Goal: Transaction & Acquisition: Download file/media

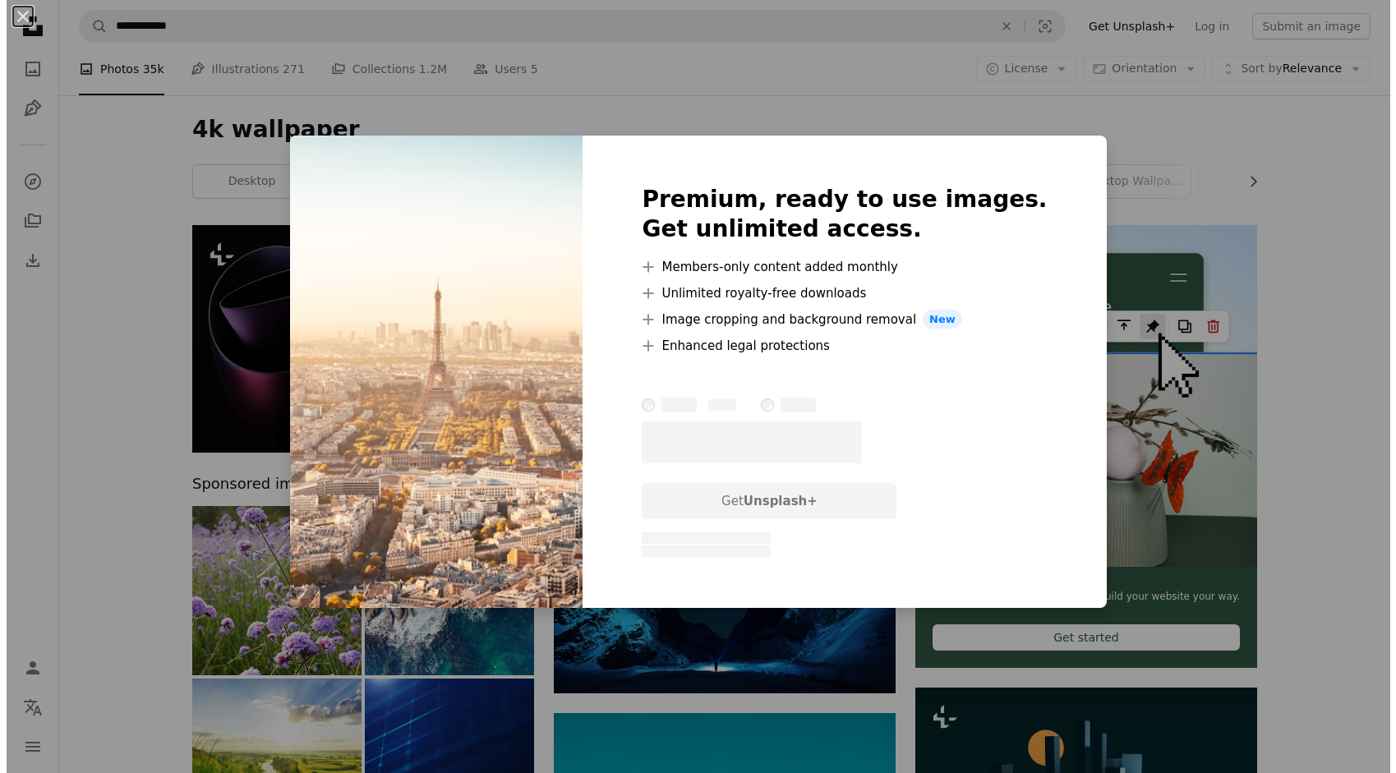
scroll to position [9440, 0]
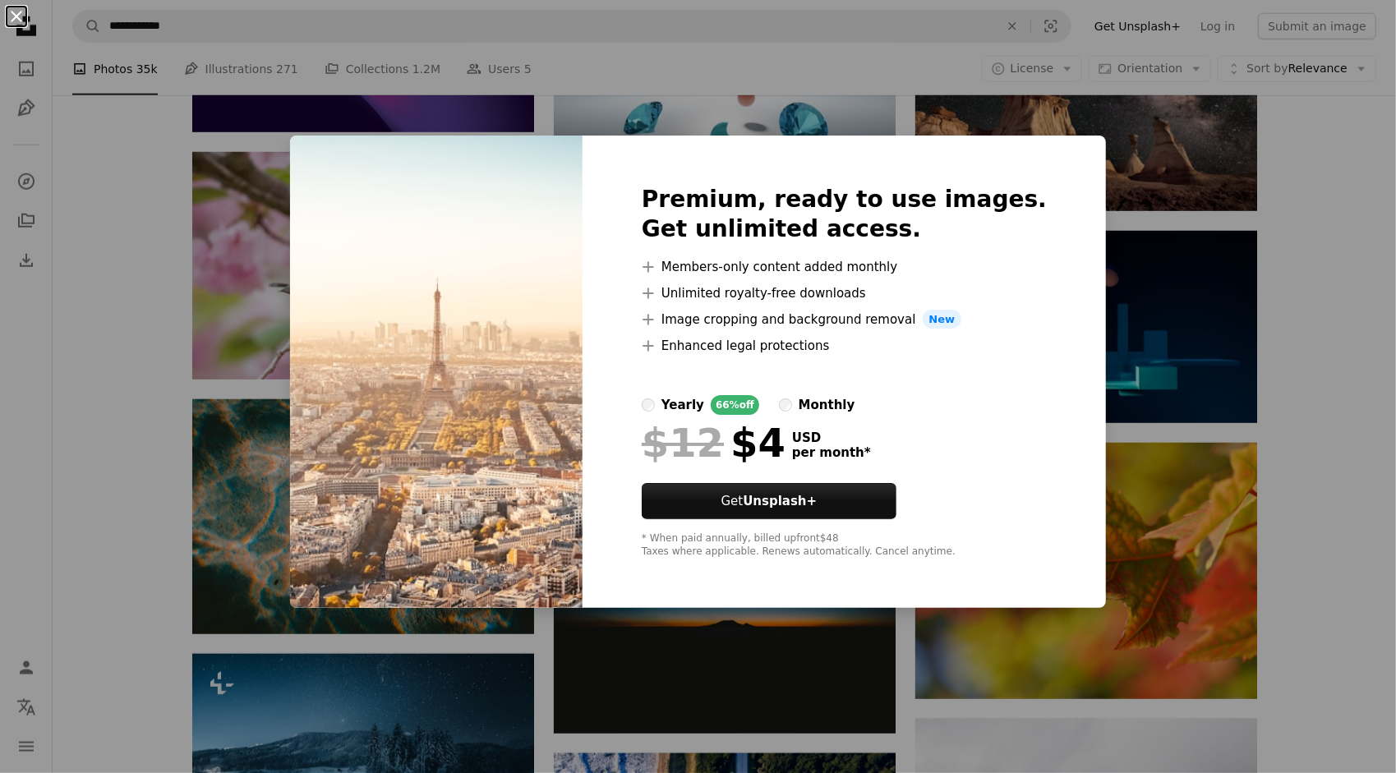
click at [17, 20] on button "An X shape" at bounding box center [17, 17] width 20 height 20
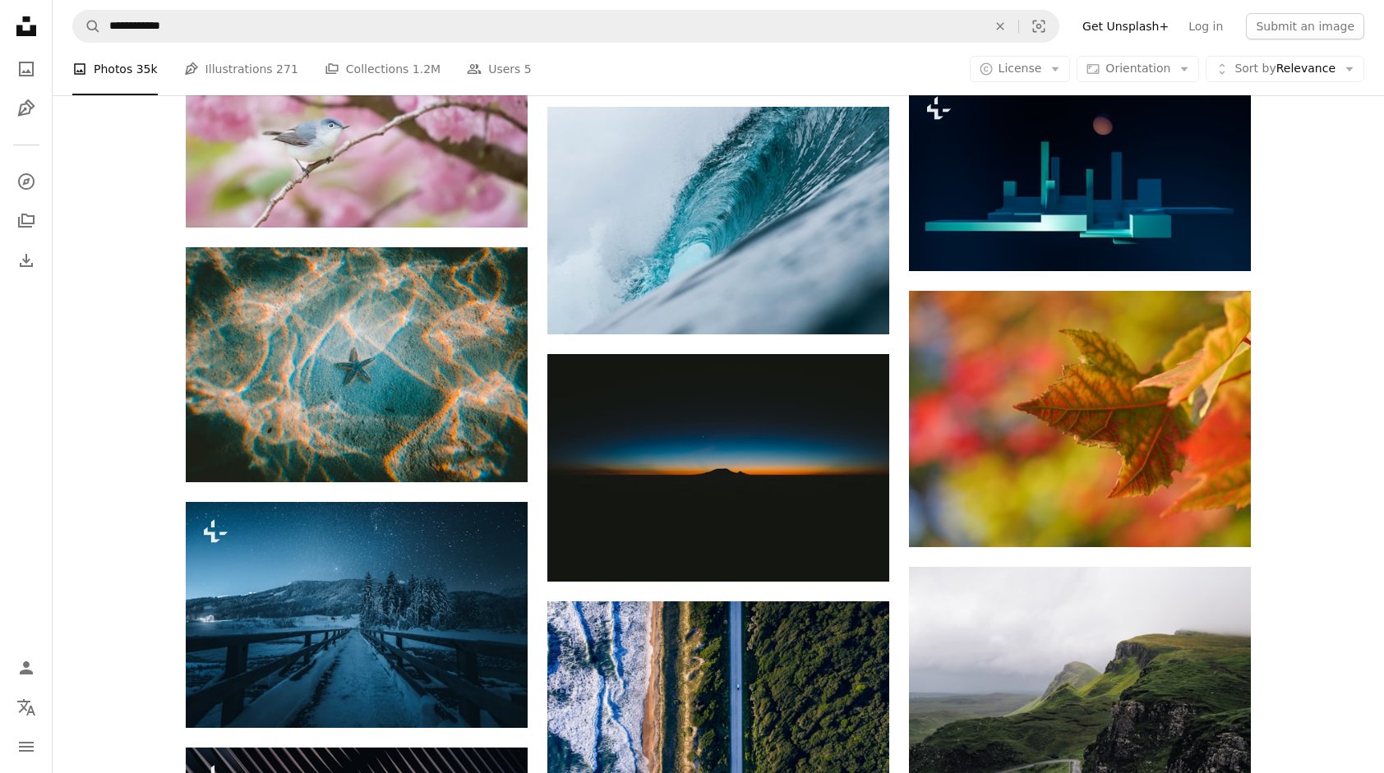
scroll to position [9604, 0]
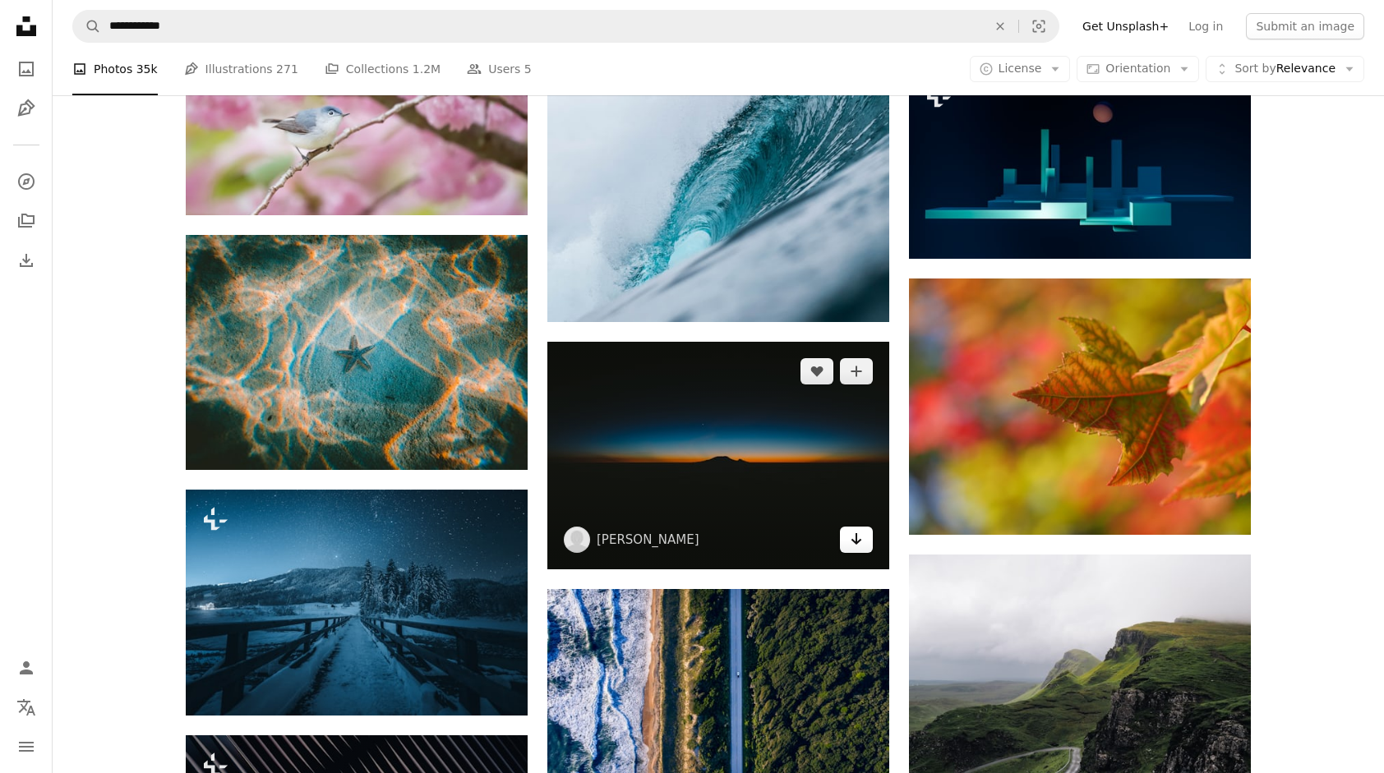
click at [866, 553] on link "Arrow pointing down" at bounding box center [856, 540] width 33 height 26
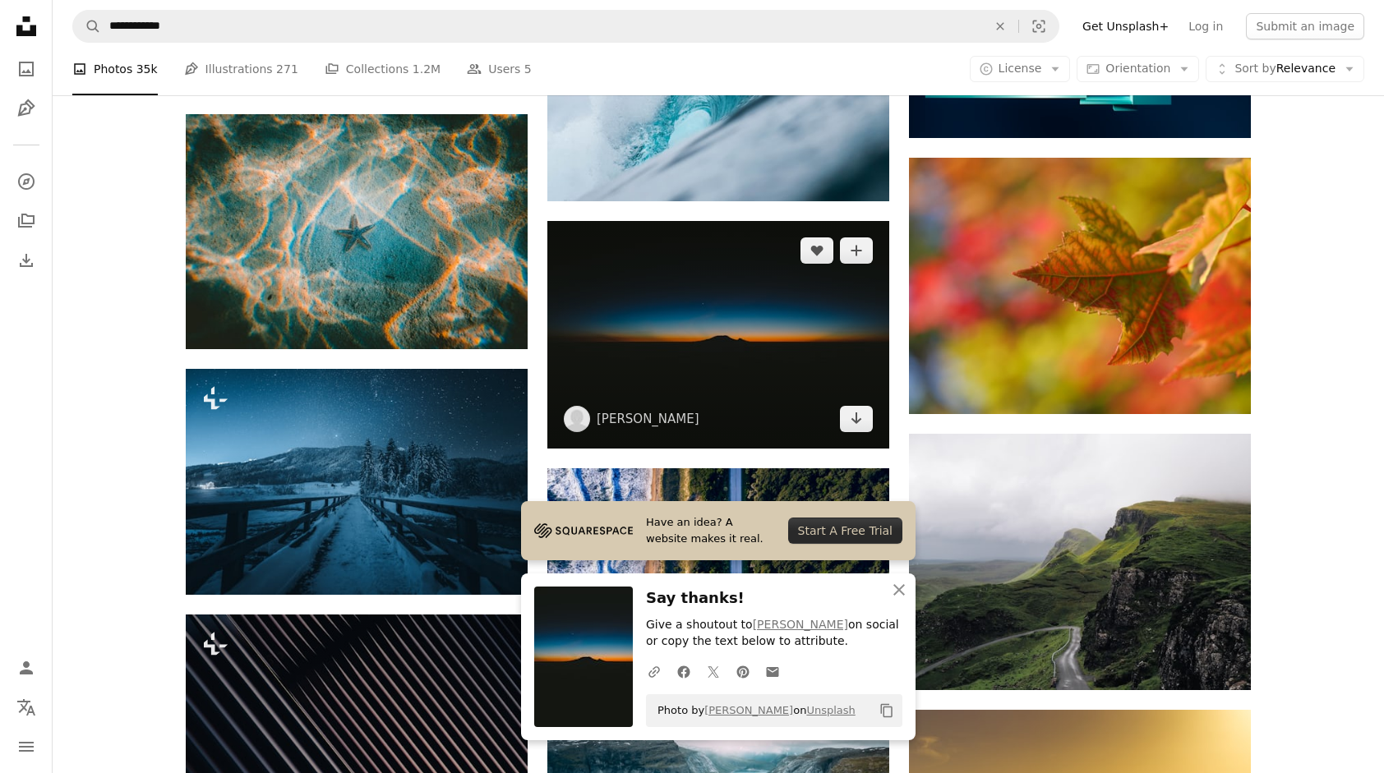
scroll to position [10015, 0]
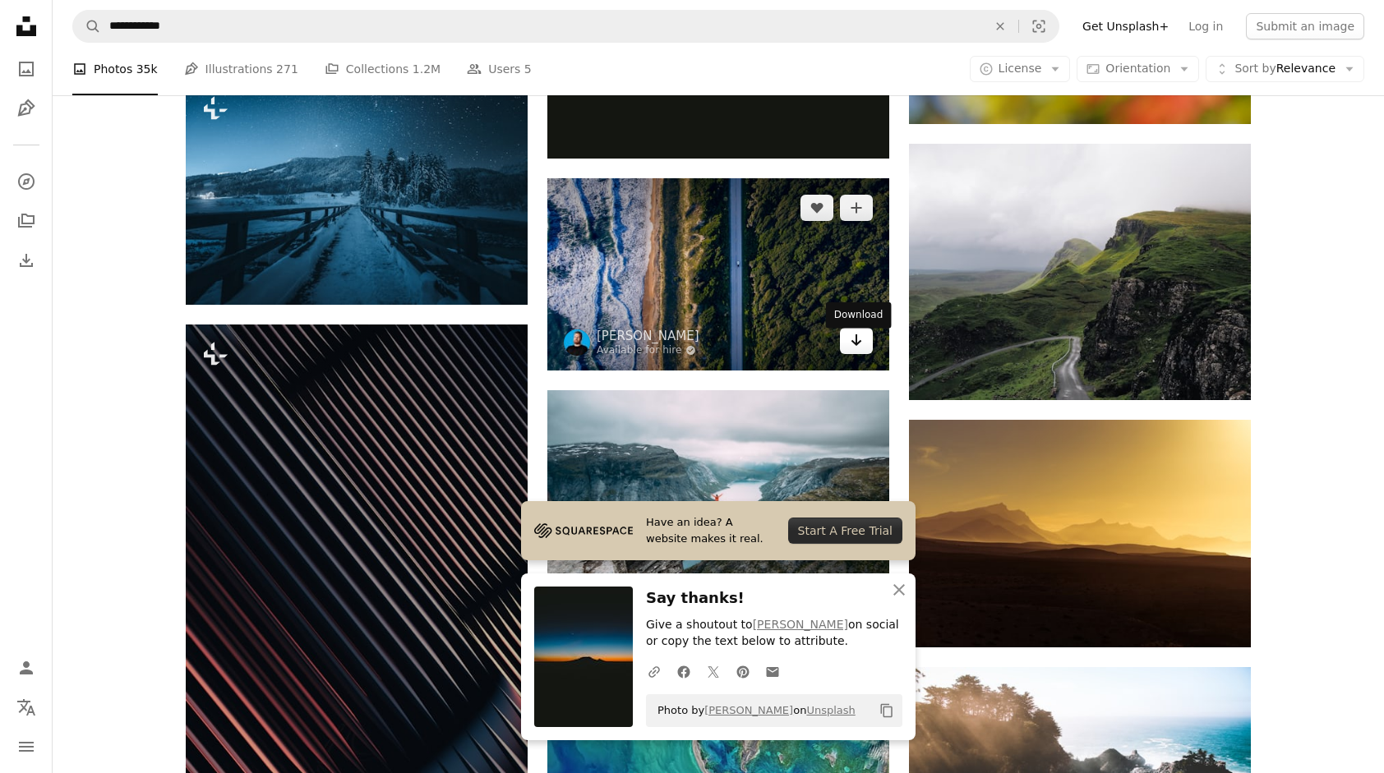
click at [851, 354] on link "Arrow pointing down" at bounding box center [856, 341] width 33 height 26
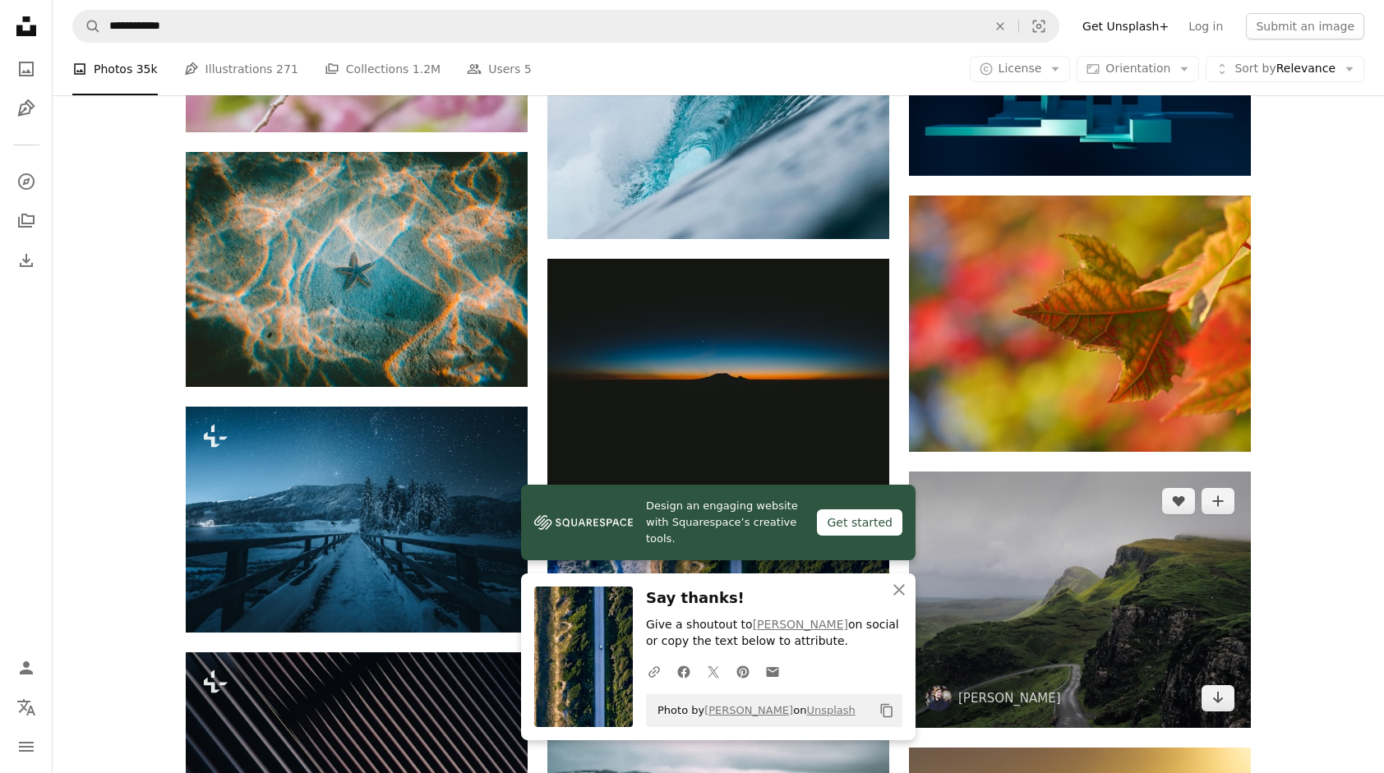
scroll to position [9686, 0]
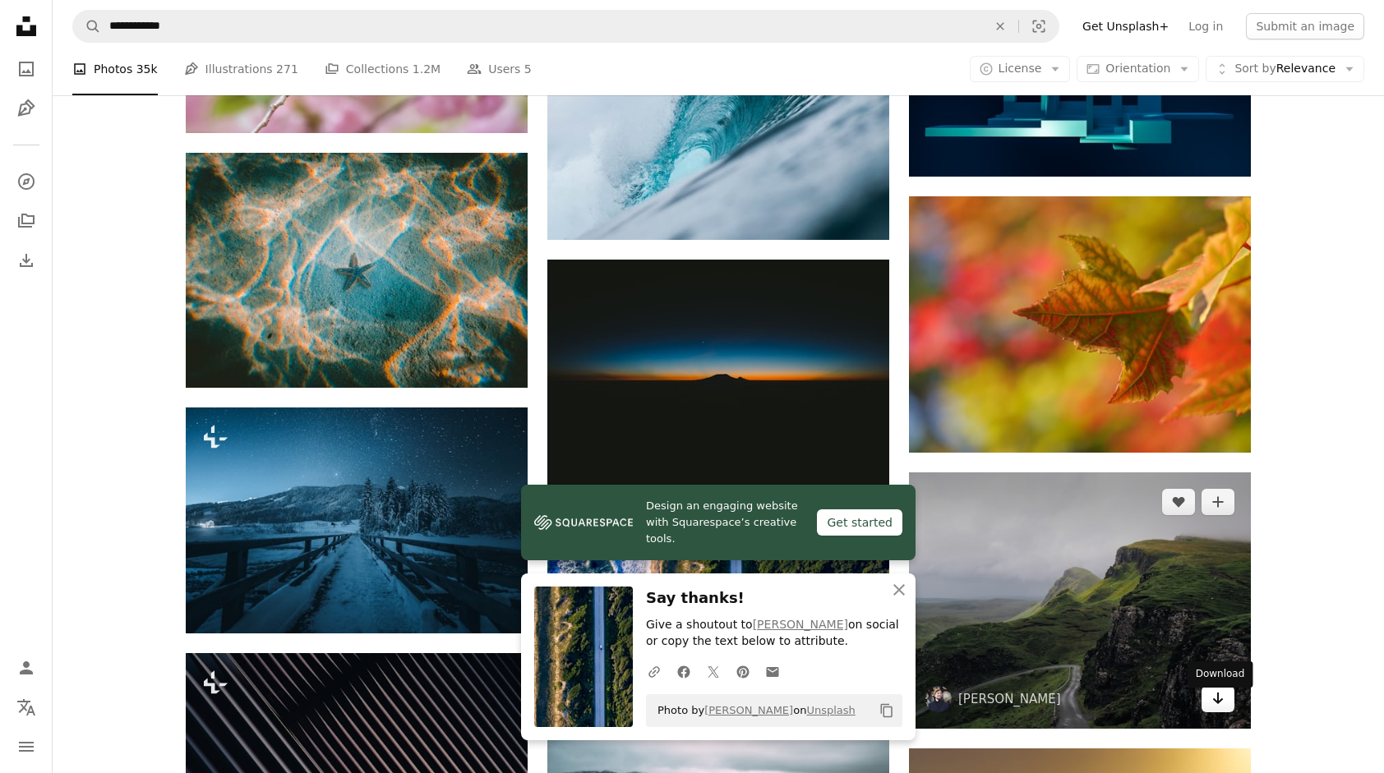
click at [1215, 704] on icon "Arrow pointing down" at bounding box center [1218, 699] width 13 height 20
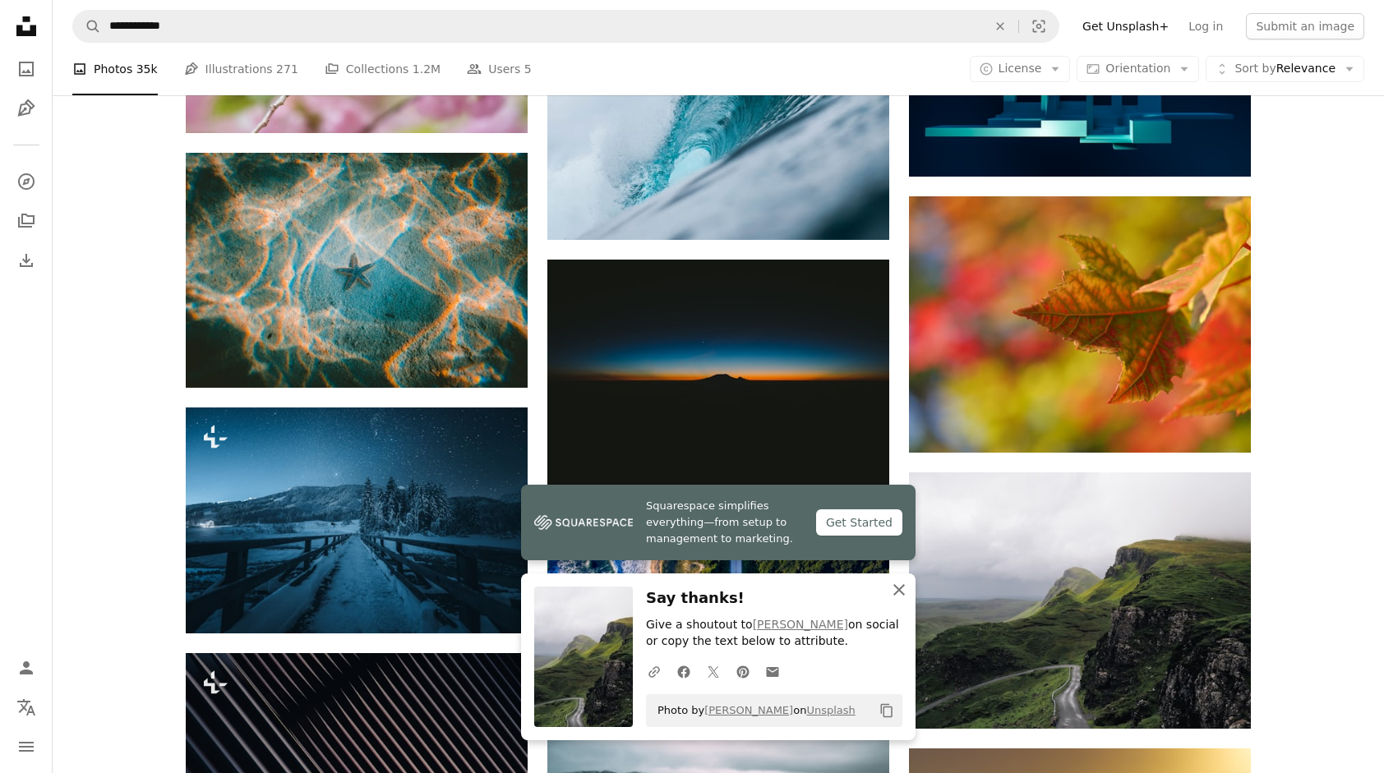
drag, startPoint x: 899, startPoint y: 594, endPoint x: 907, endPoint y: 572, distance: 23.4
click at [904, 584] on icon "An X shape" at bounding box center [899, 590] width 20 height 20
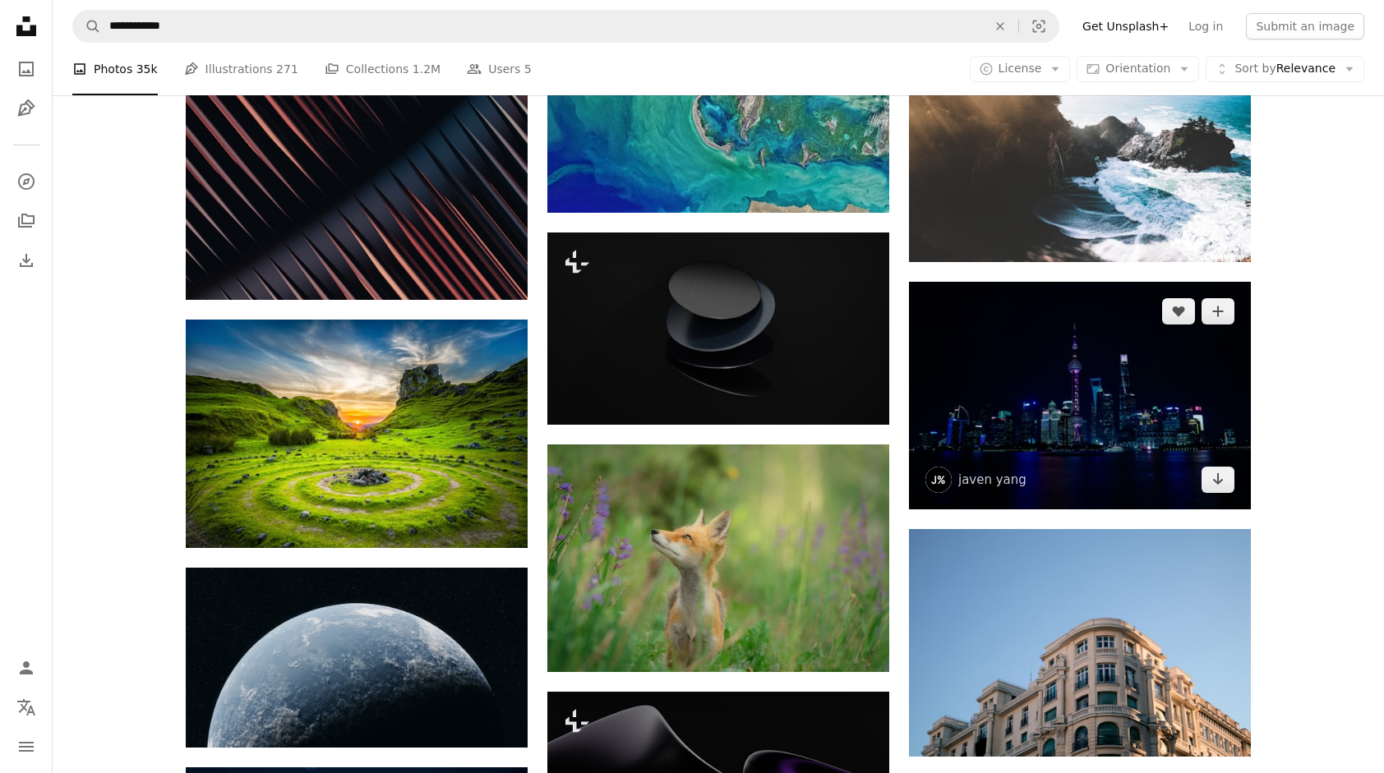
scroll to position [10919, 0]
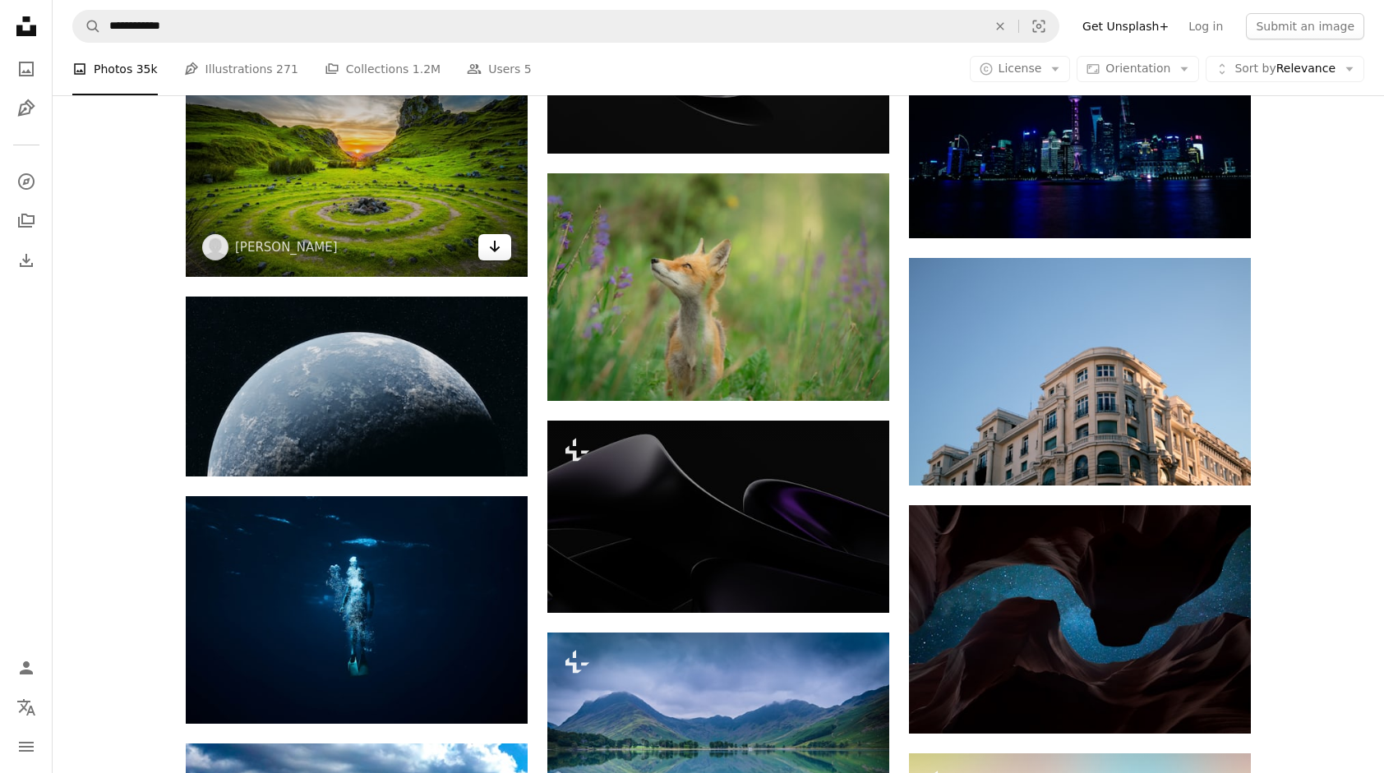
click at [498, 256] on icon "Arrow pointing down" at bounding box center [494, 247] width 13 height 20
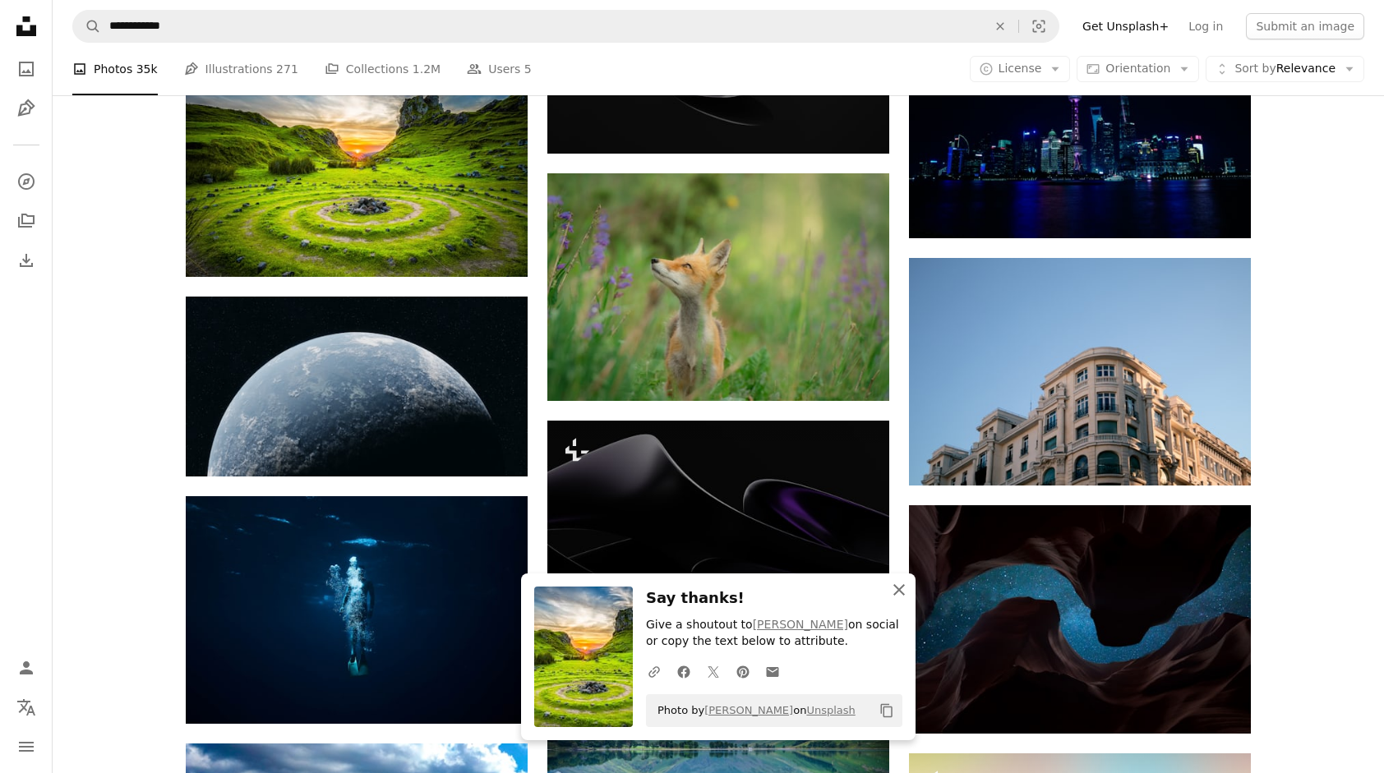
drag, startPoint x: 900, startPoint y: 595, endPoint x: 873, endPoint y: 585, distance: 28.9
click at [900, 593] on icon "An X shape" at bounding box center [899, 590] width 20 height 20
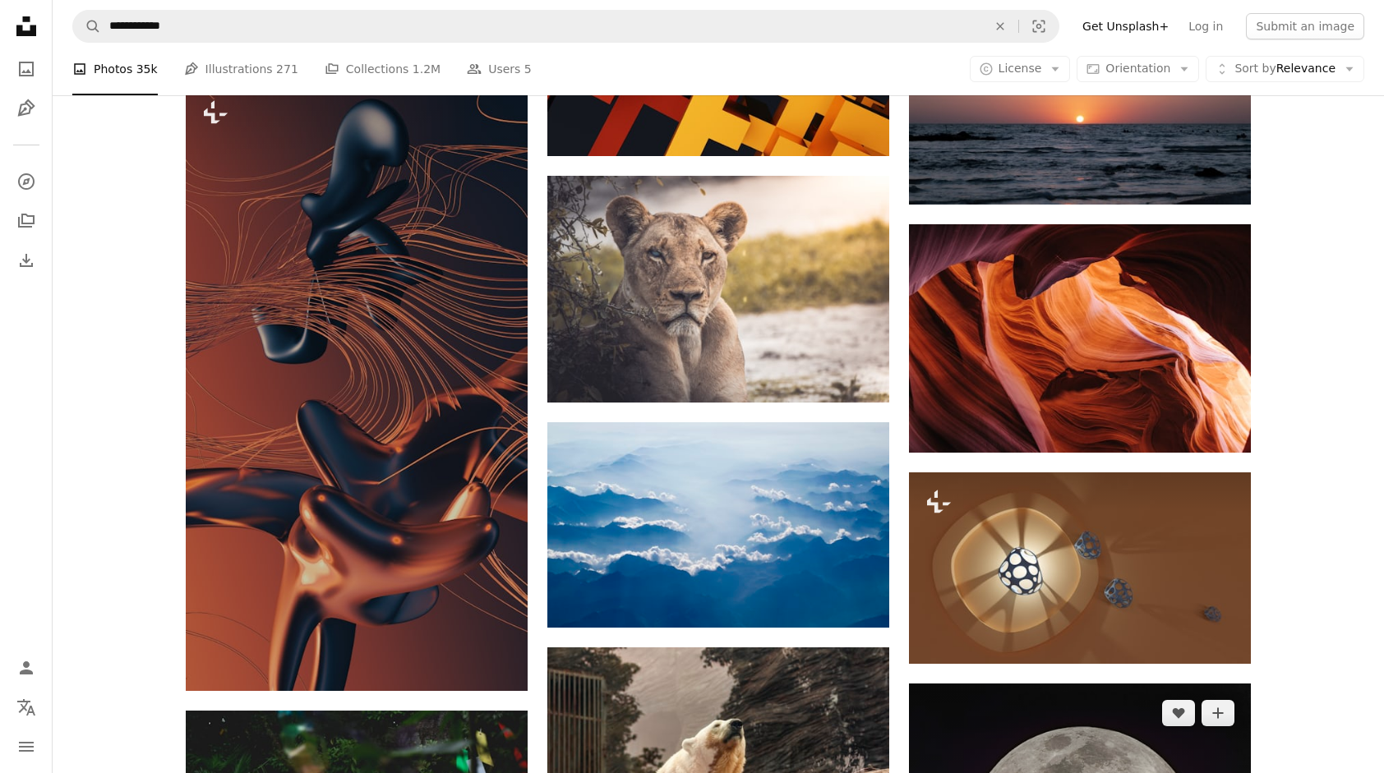
scroll to position [12563, 0]
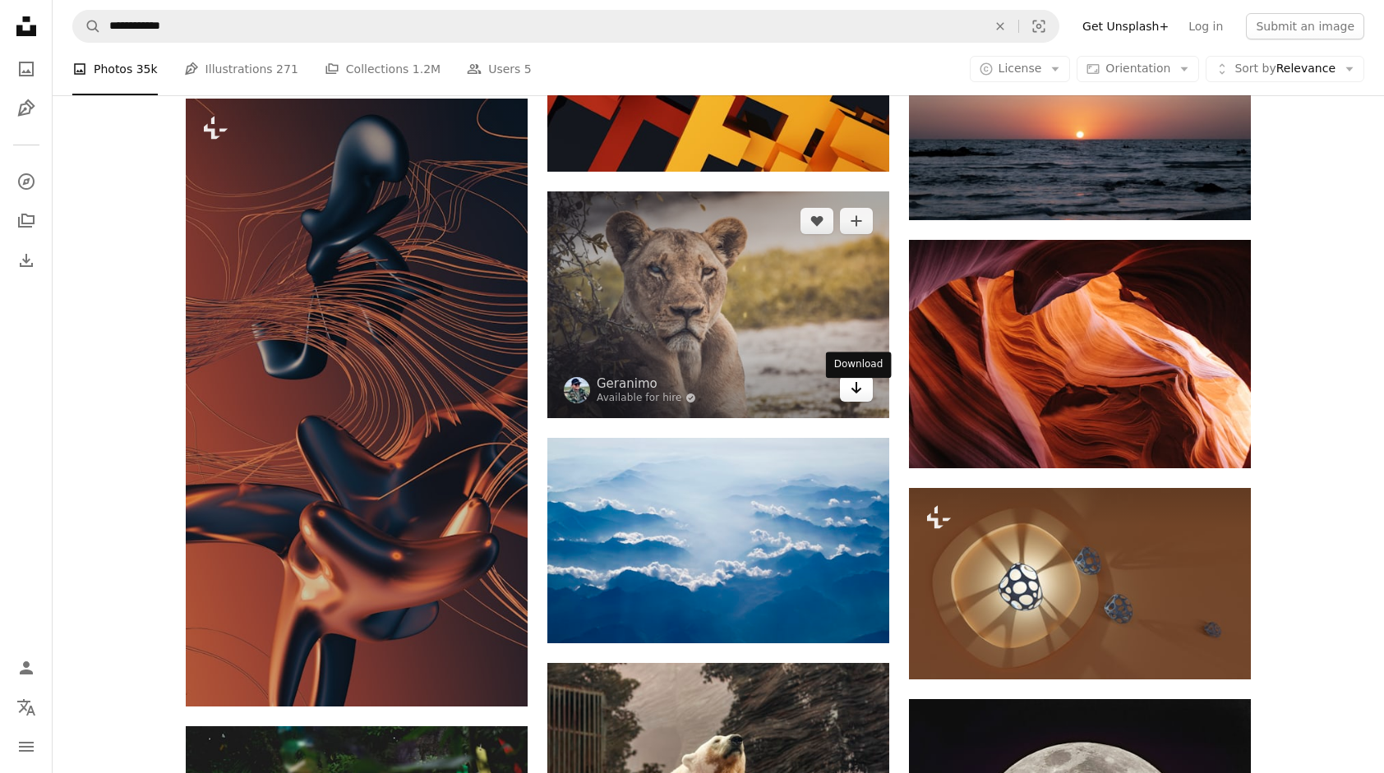
click at [861, 395] on icon "Arrow pointing down" at bounding box center [856, 388] width 13 height 20
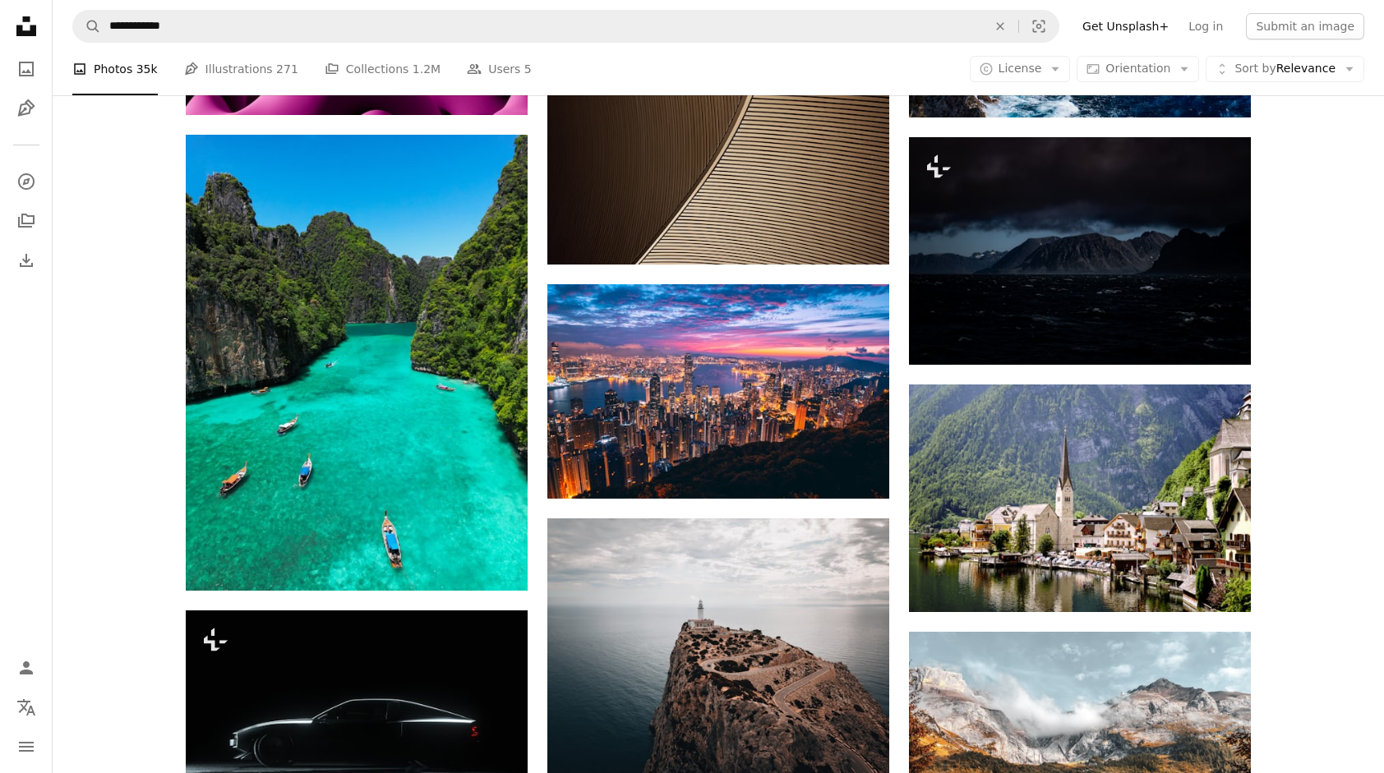
scroll to position [13878, 0]
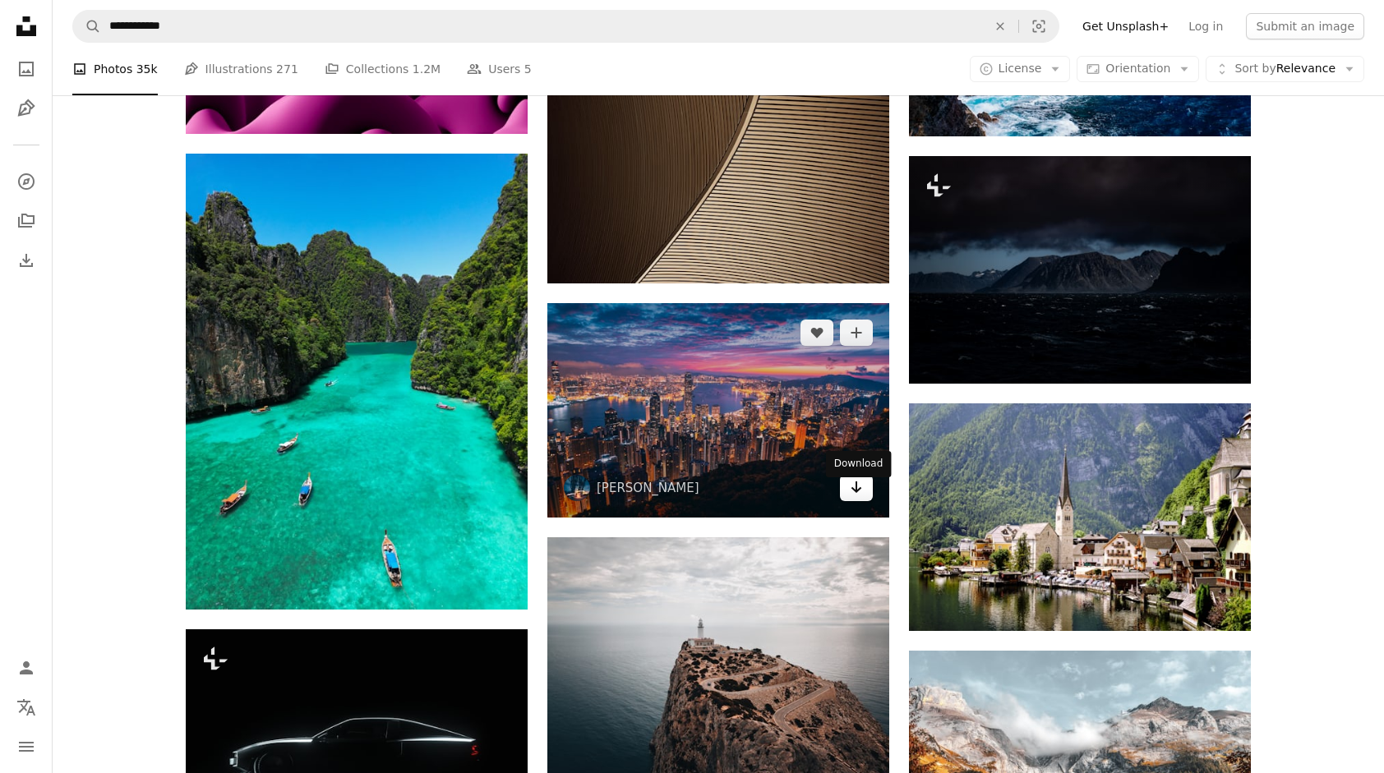
click at [856, 501] on link "Arrow pointing down" at bounding box center [856, 488] width 33 height 26
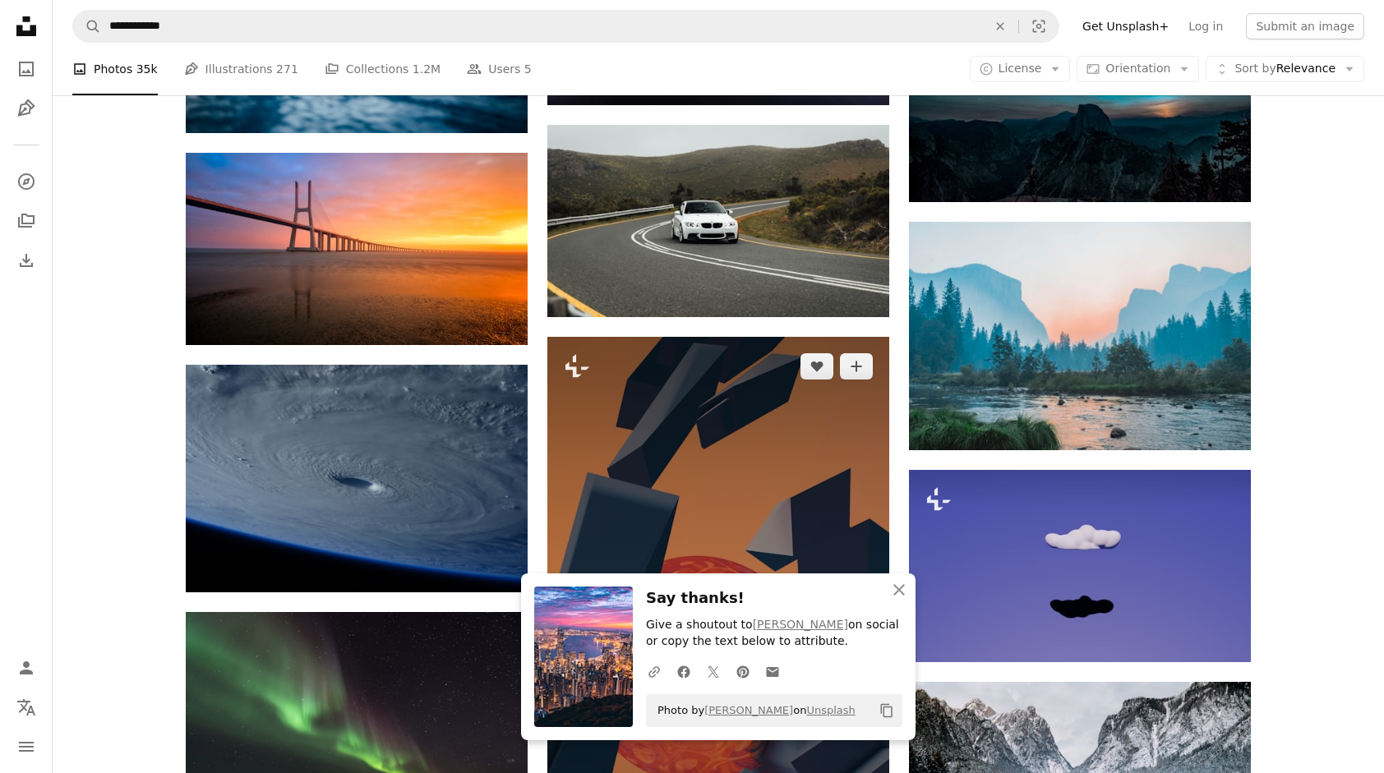
scroll to position [15029, 0]
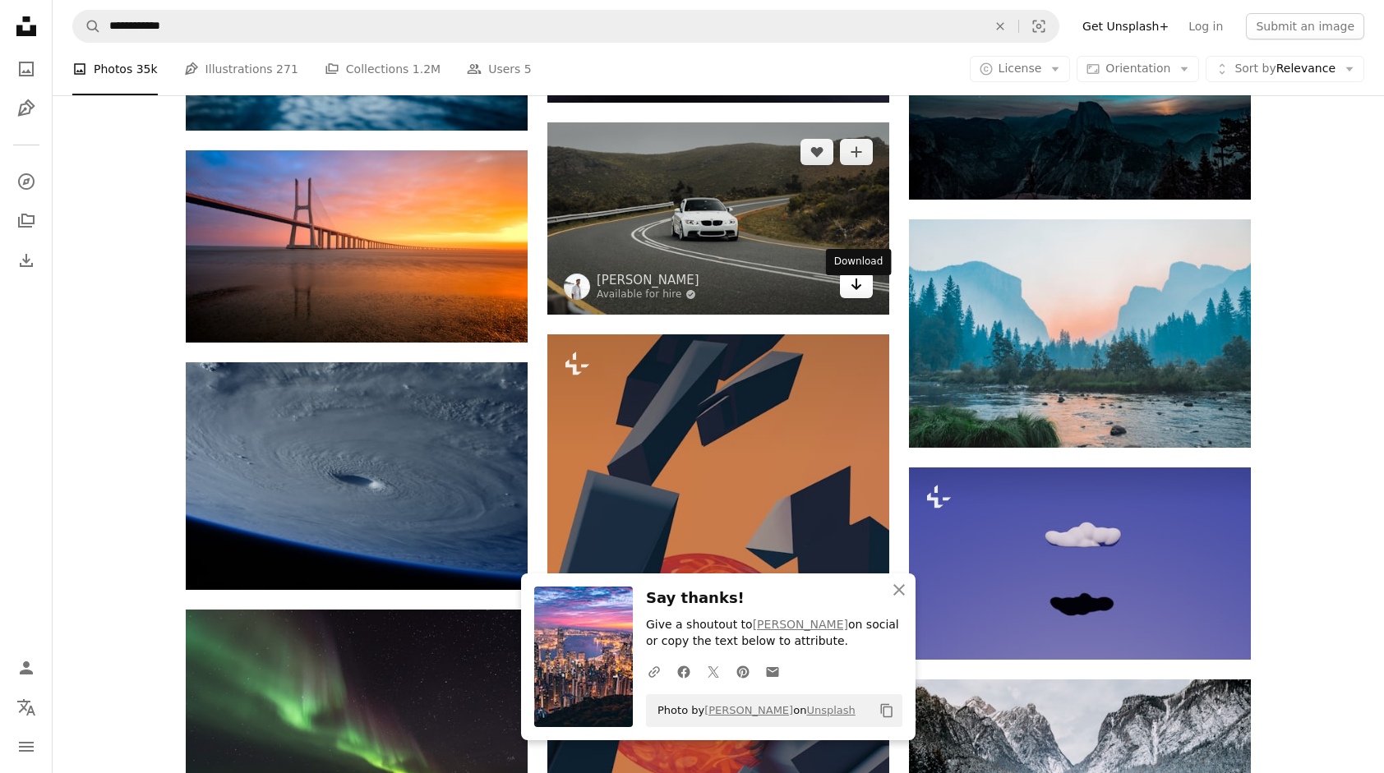
click at [858, 293] on icon "Arrow pointing down" at bounding box center [856, 285] width 13 height 20
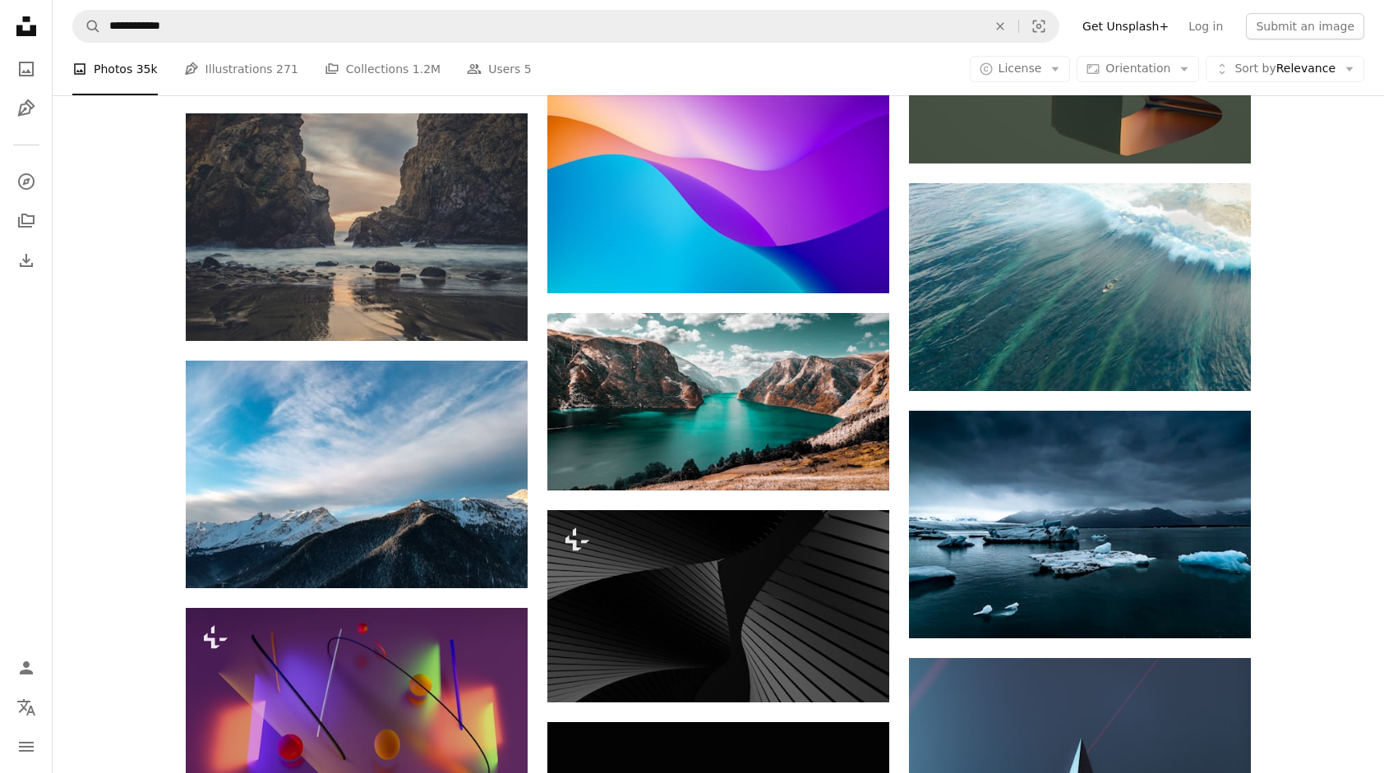
scroll to position [16180, 0]
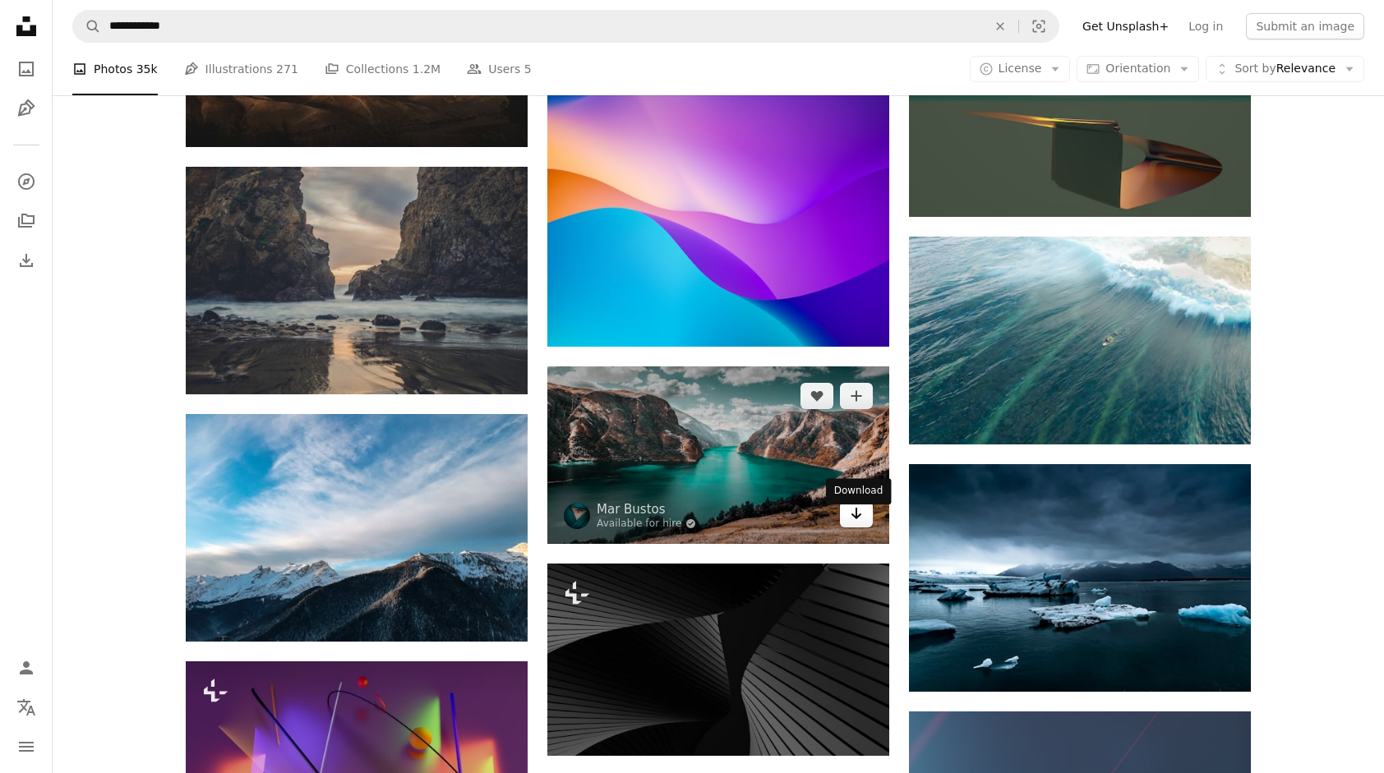
click at [852, 528] on link "Arrow pointing down" at bounding box center [856, 514] width 33 height 26
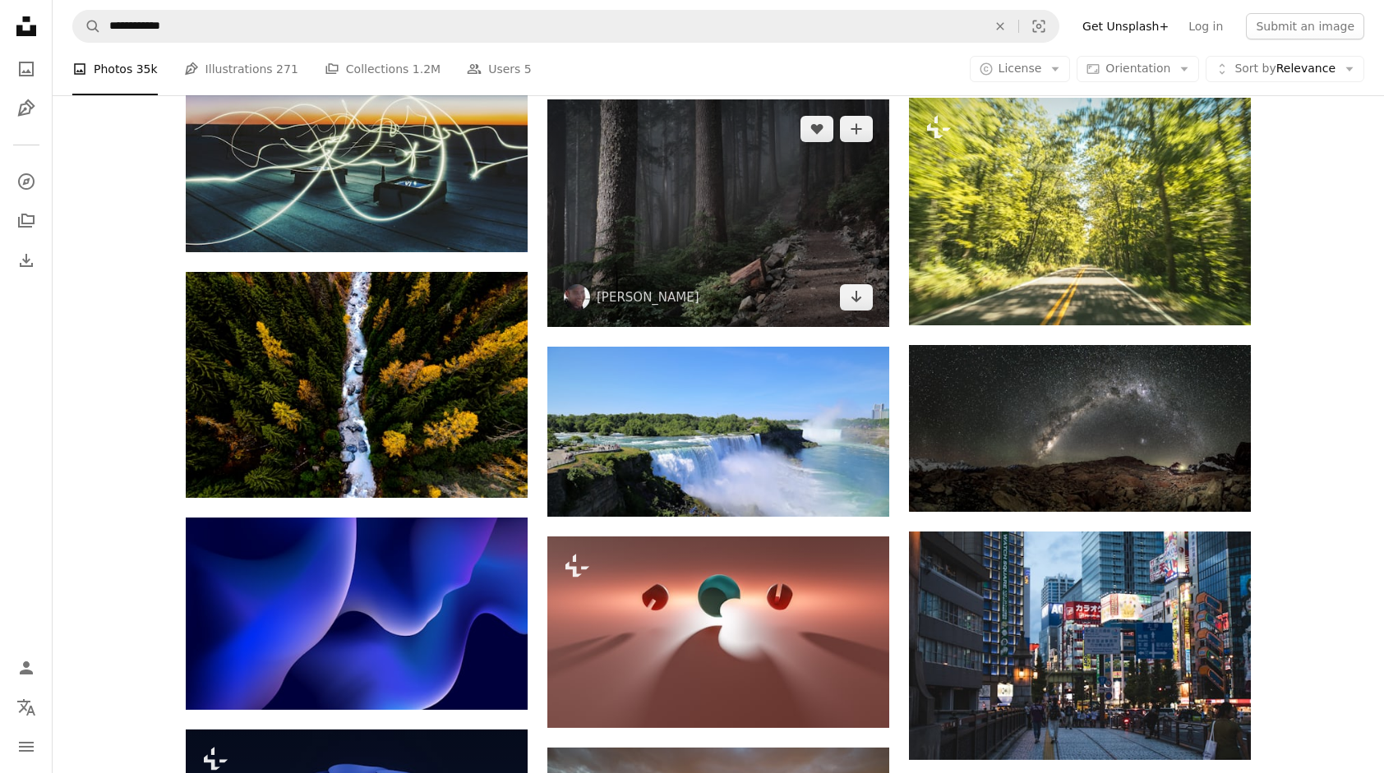
scroll to position [18728, 0]
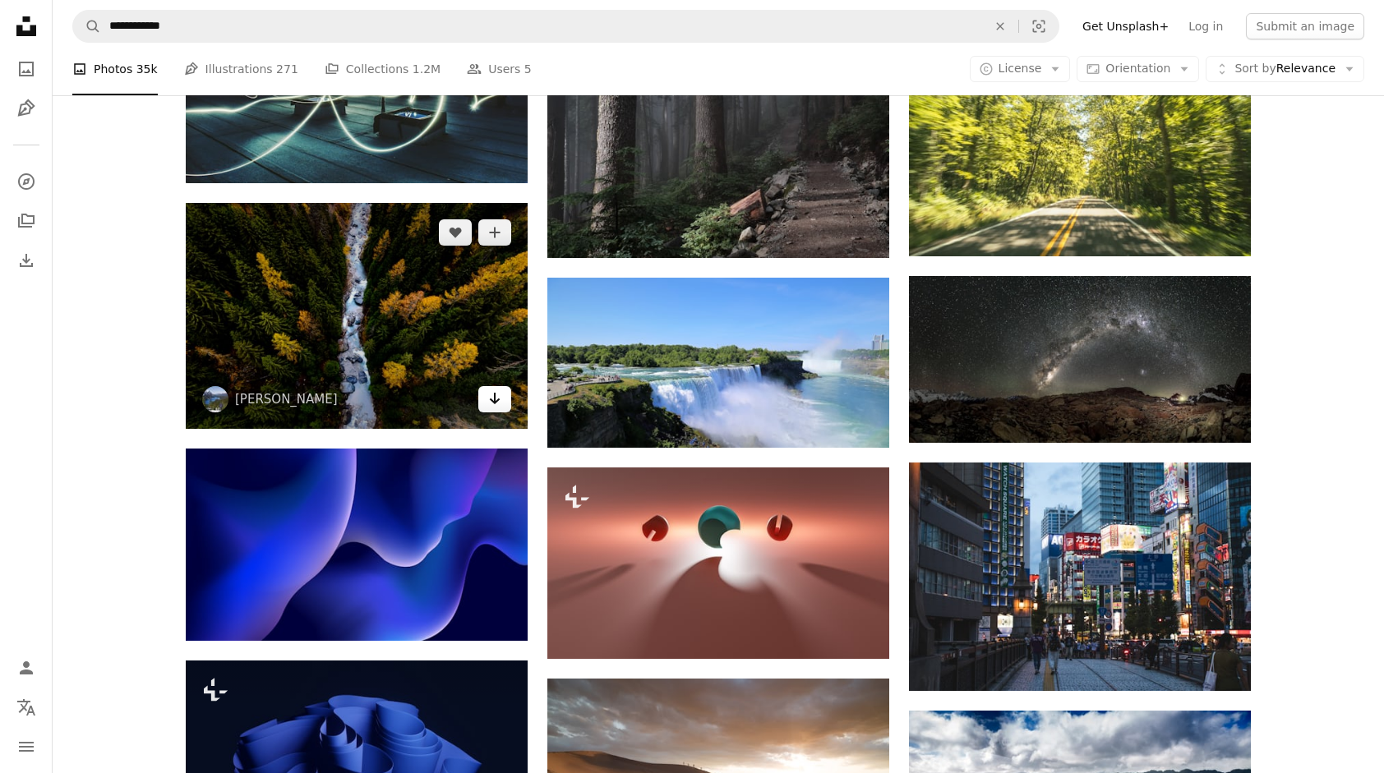
click at [497, 404] on icon "Arrow pointing down" at bounding box center [494, 399] width 13 height 20
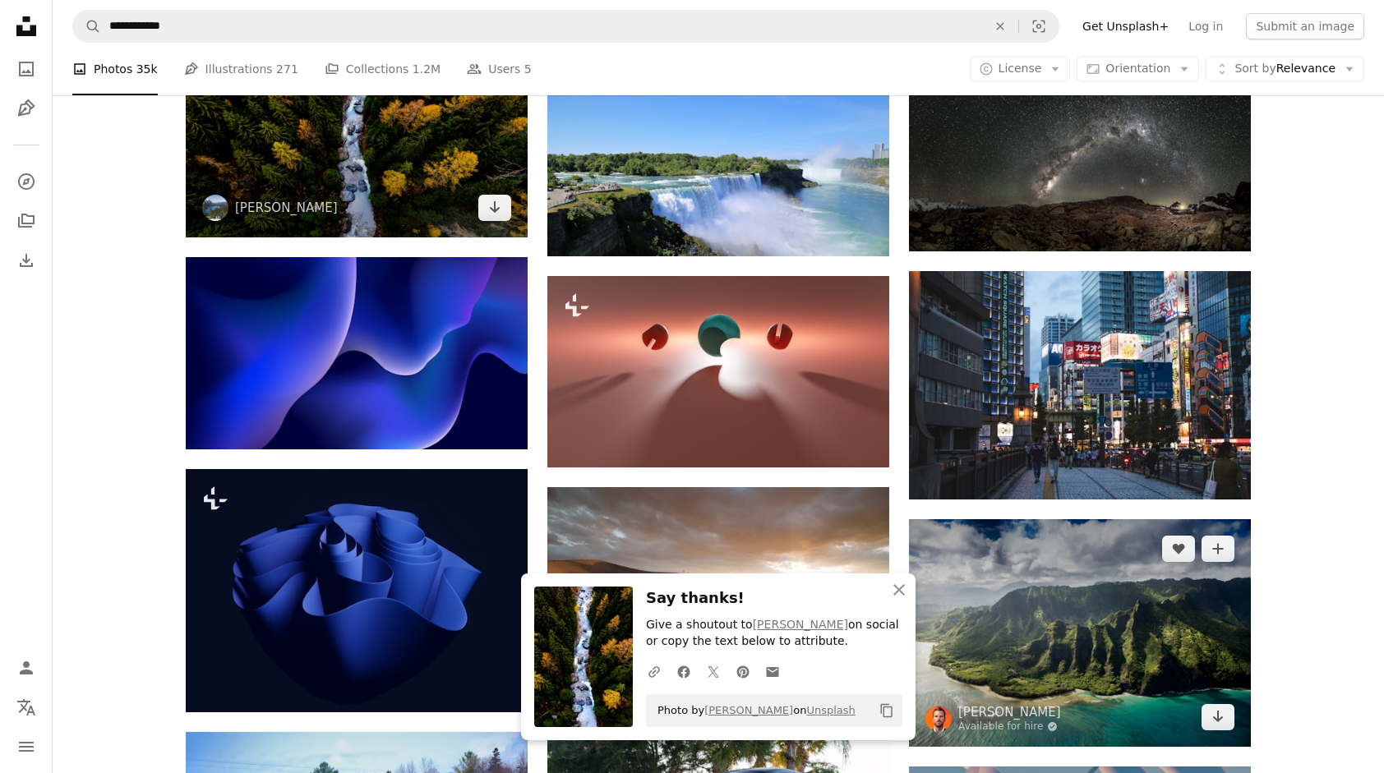
scroll to position [18892, 0]
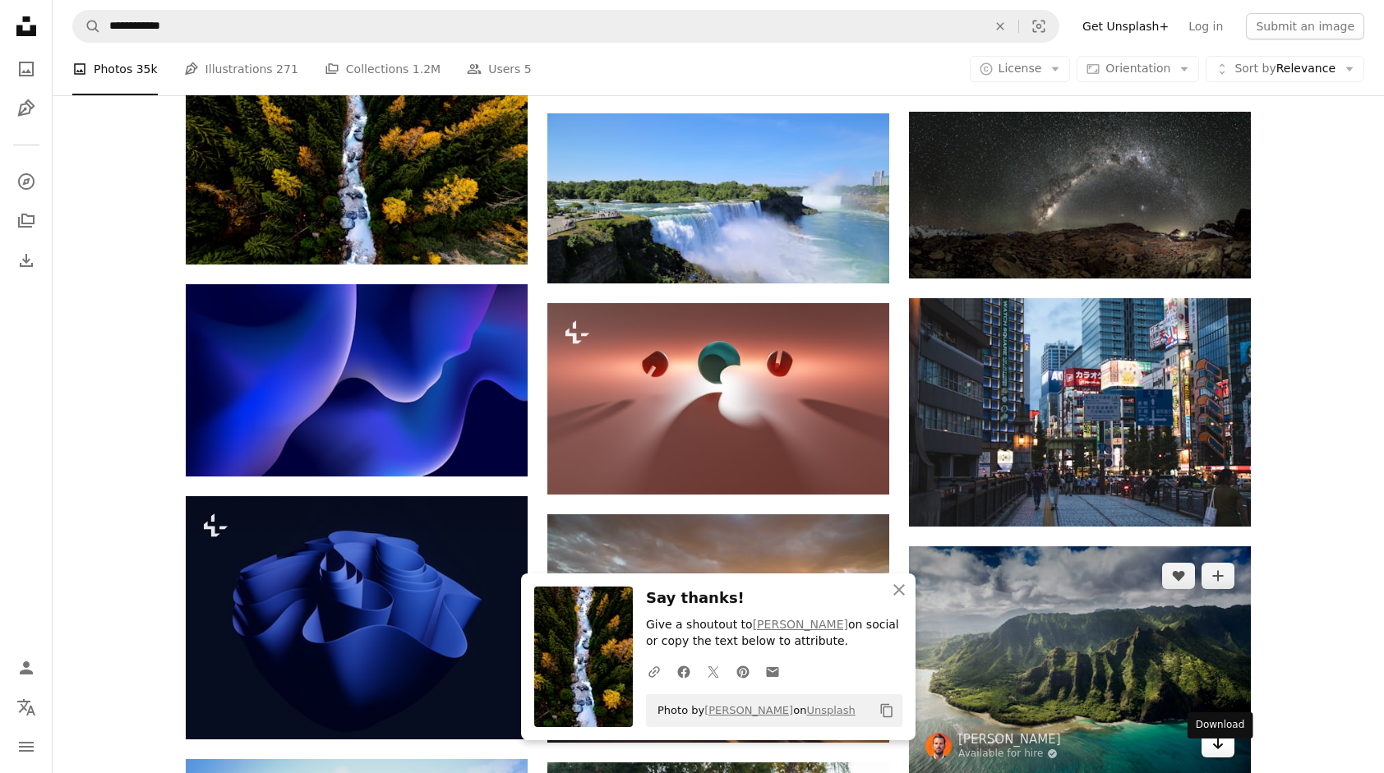
click at [1218, 750] on icon "Download" at bounding box center [1218, 744] width 11 height 12
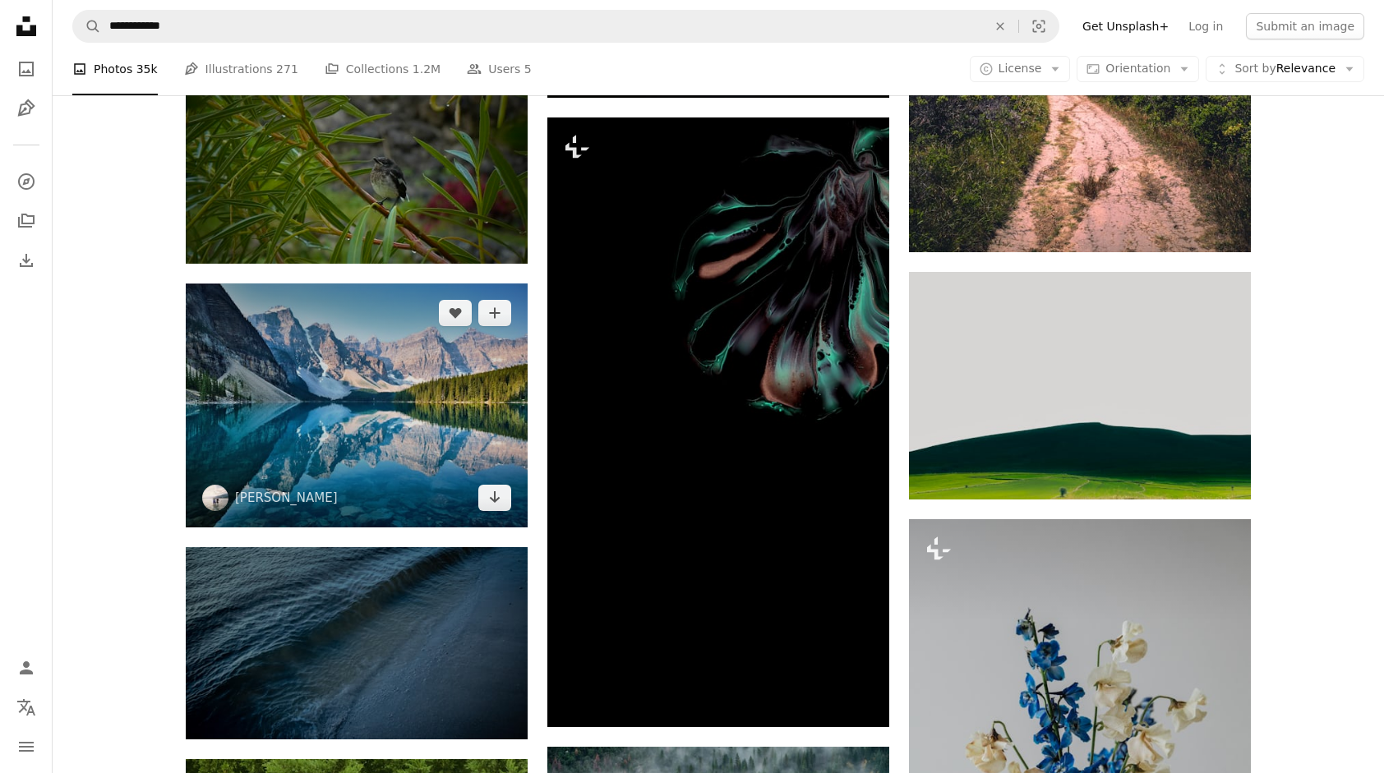
scroll to position [28673, 0]
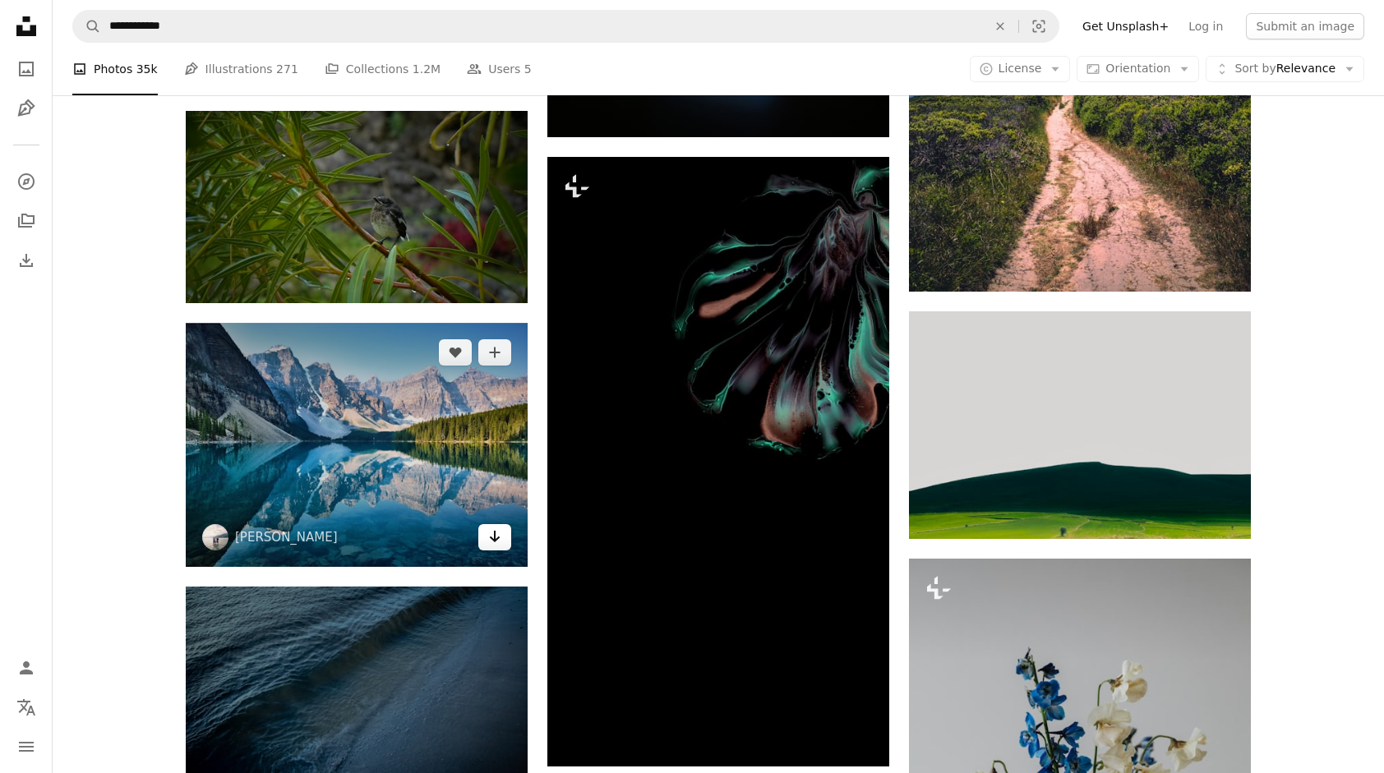
click at [490, 546] on icon "Arrow pointing down" at bounding box center [494, 537] width 13 height 20
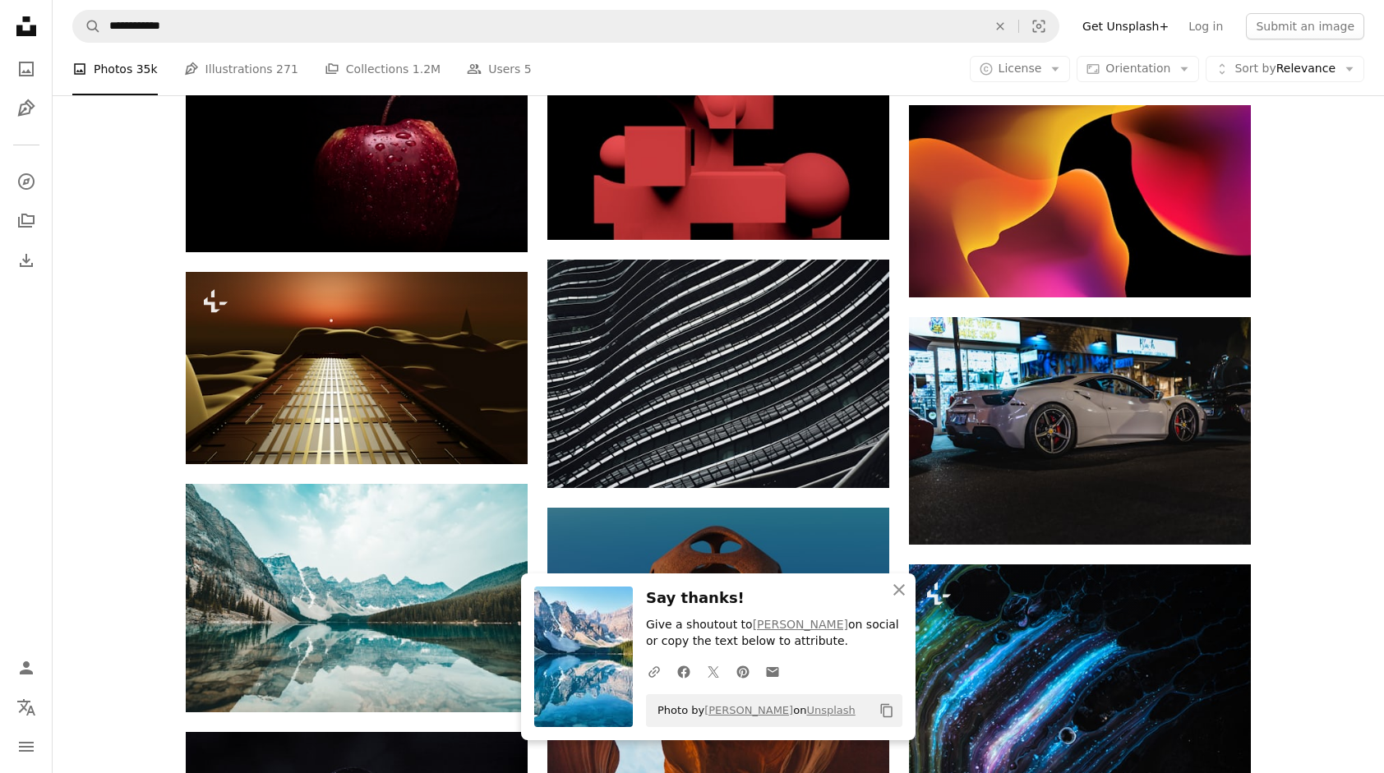
scroll to position [29166, 0]
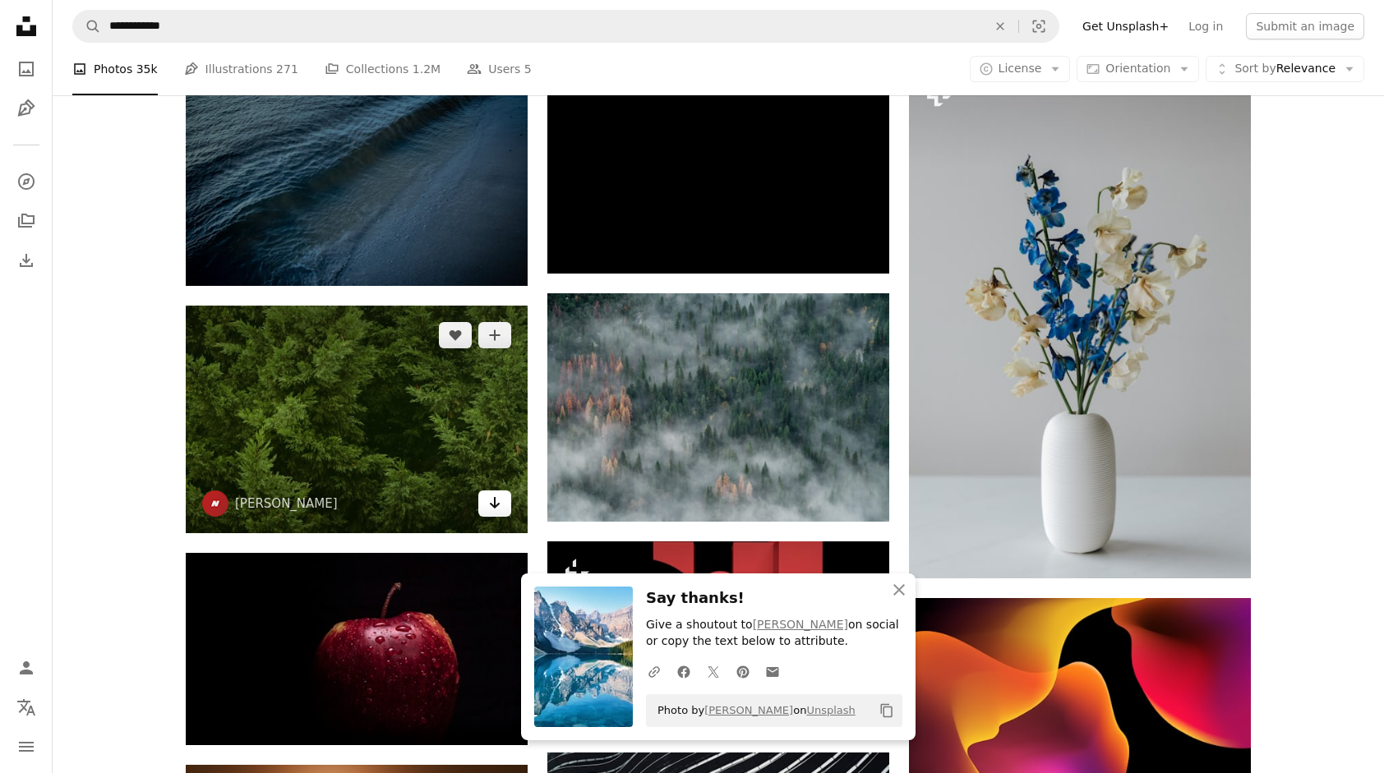
click at [492, 513] on icon "Arrow pointing down" at bounding box center [494, 503] width 13 height 20
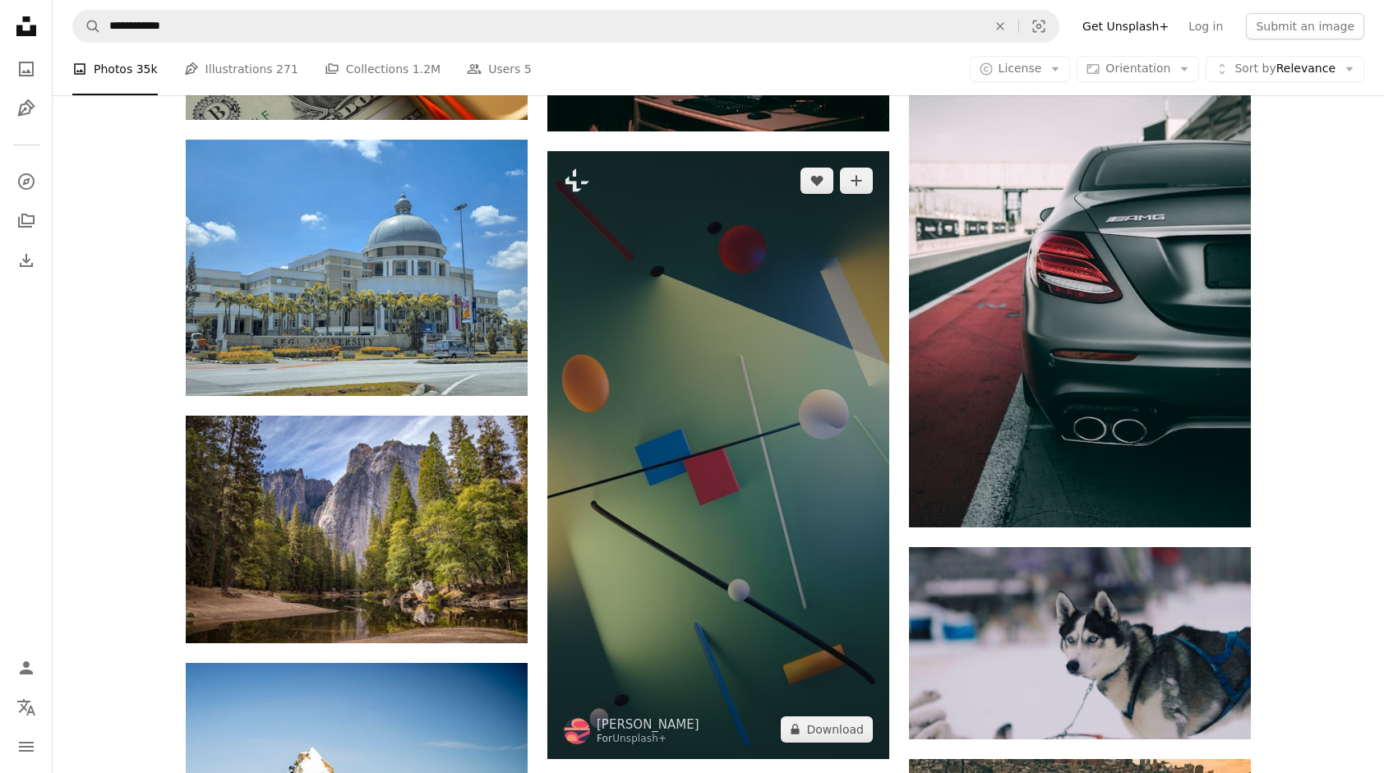
scroll to position [33851, 0]
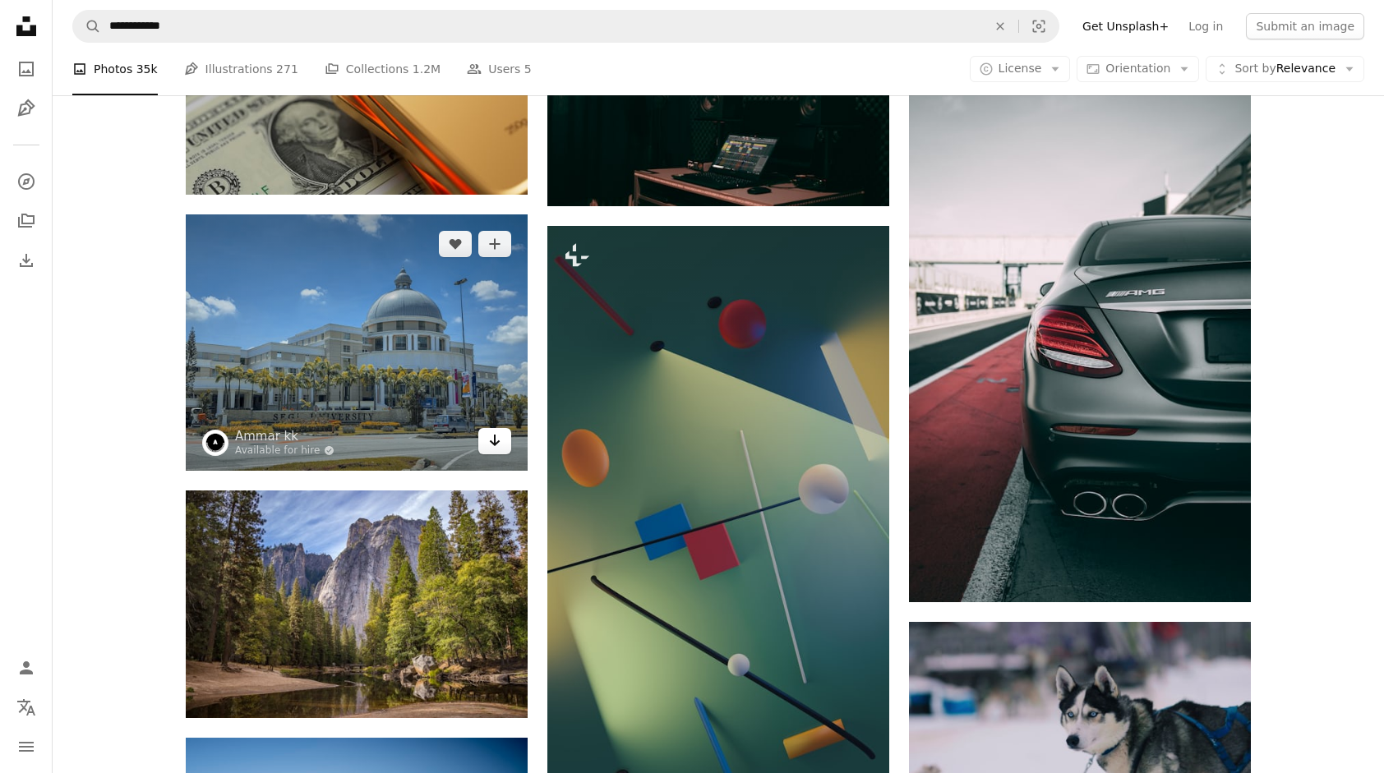
click at [503, 455] on link "Arrow pointing down" at bounding box center [494, 441] width 33 height 26
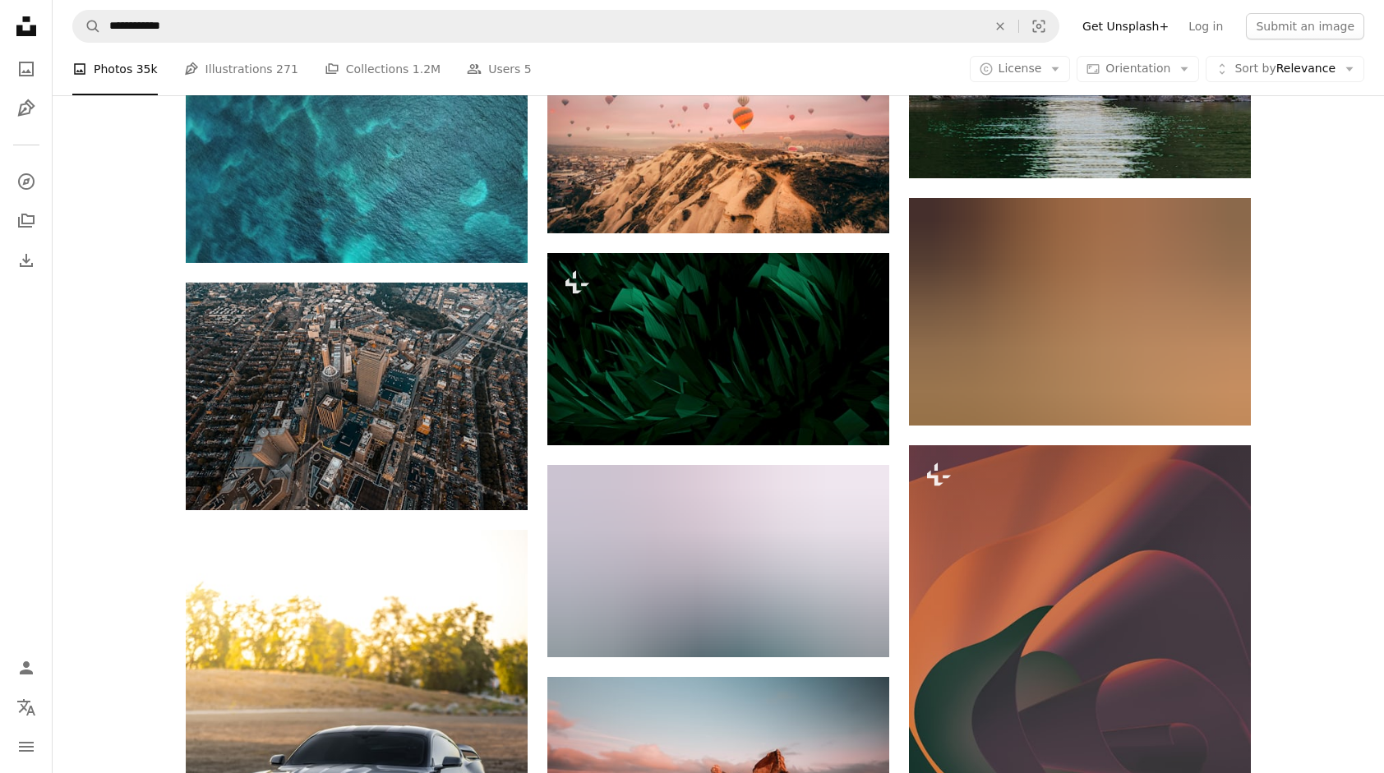
scroll to position [71166, 0]
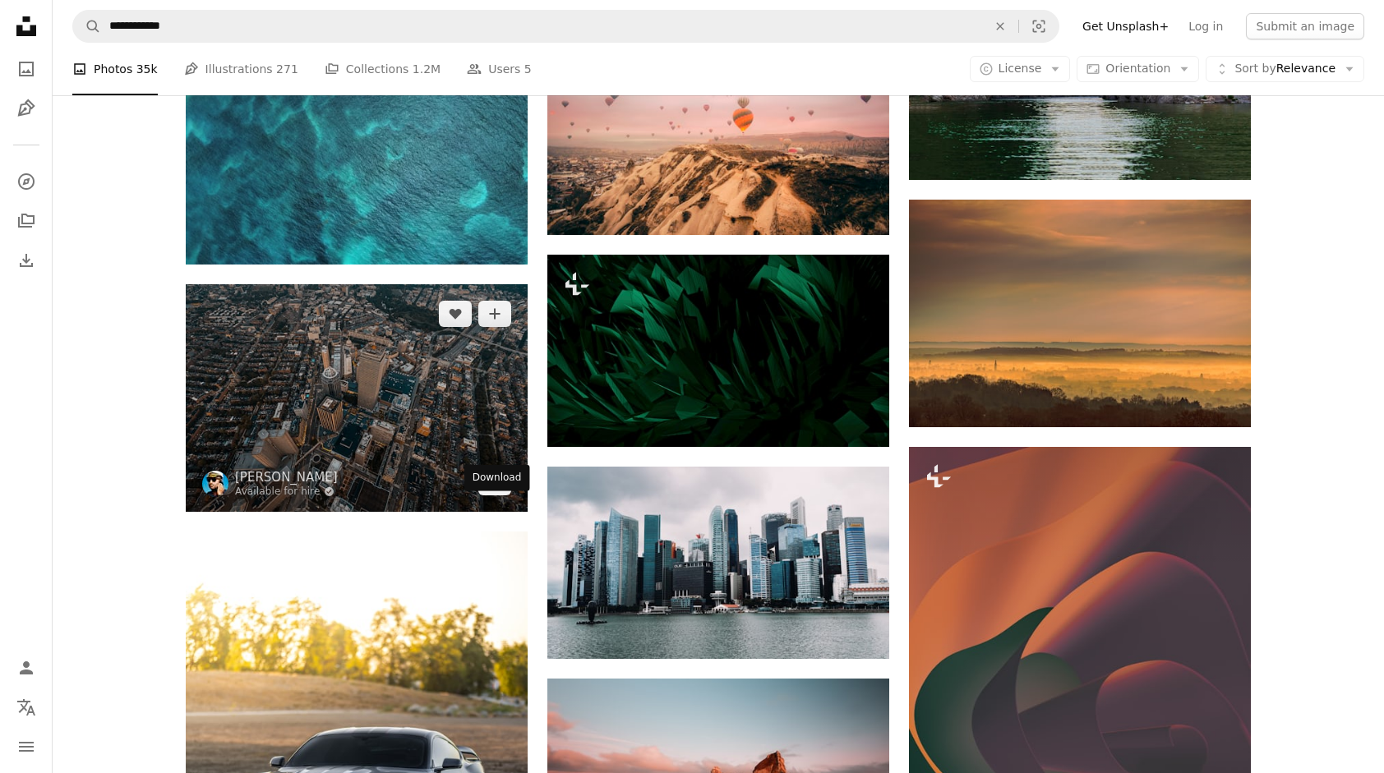
click at [484, 496] on link "Arrow pointing down" at bounding box center [494, 482] width 33 height 26
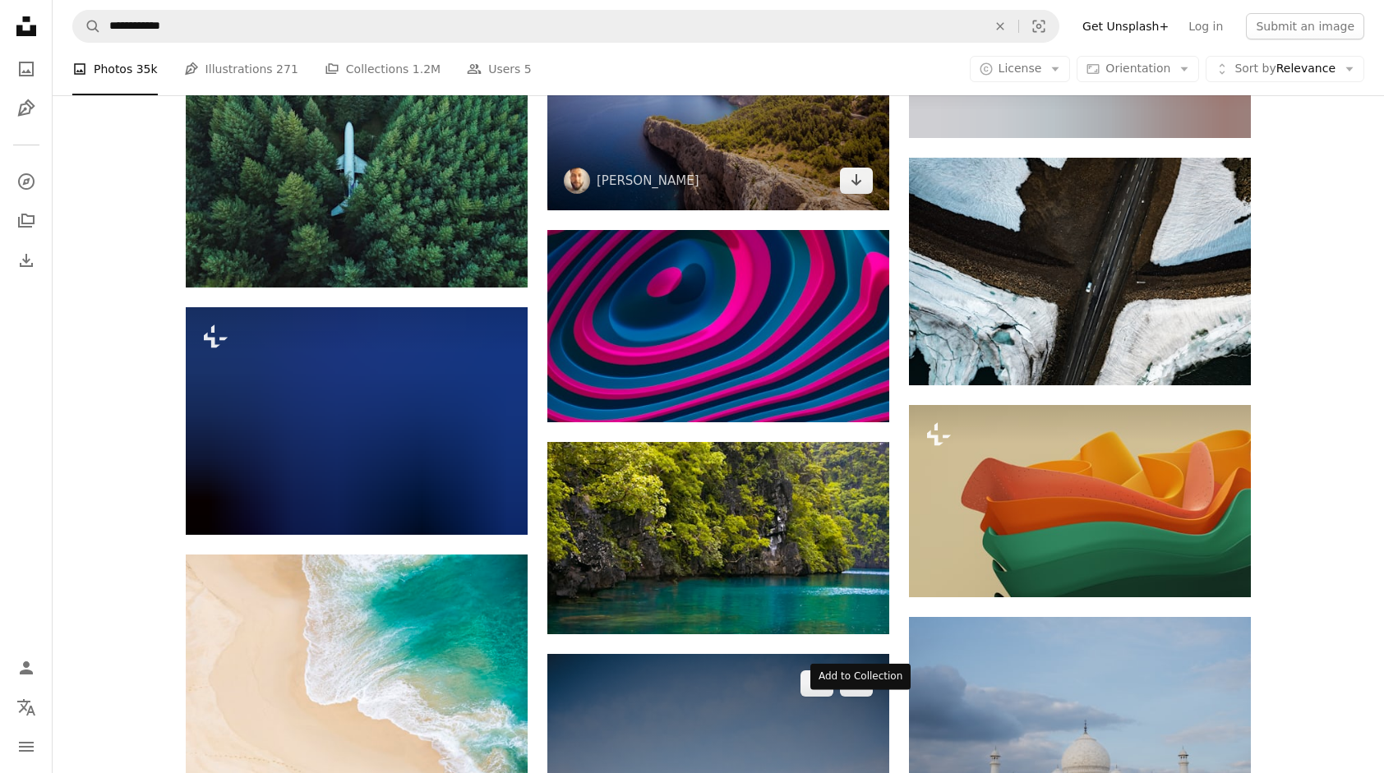
scroll to position [76509, 0]
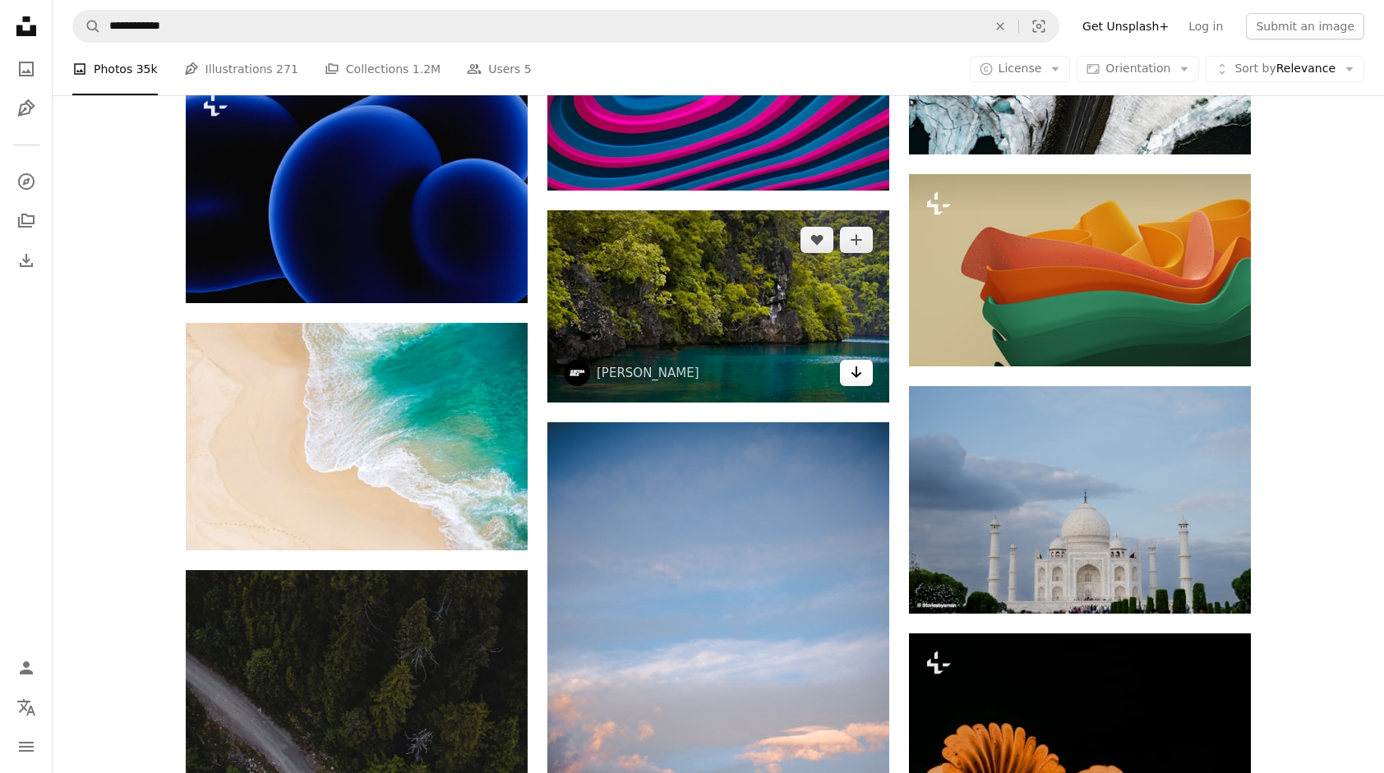
click at [864, 386] on link "Arrow pointing down" at bounding box center [856, 373] width 33 height 26
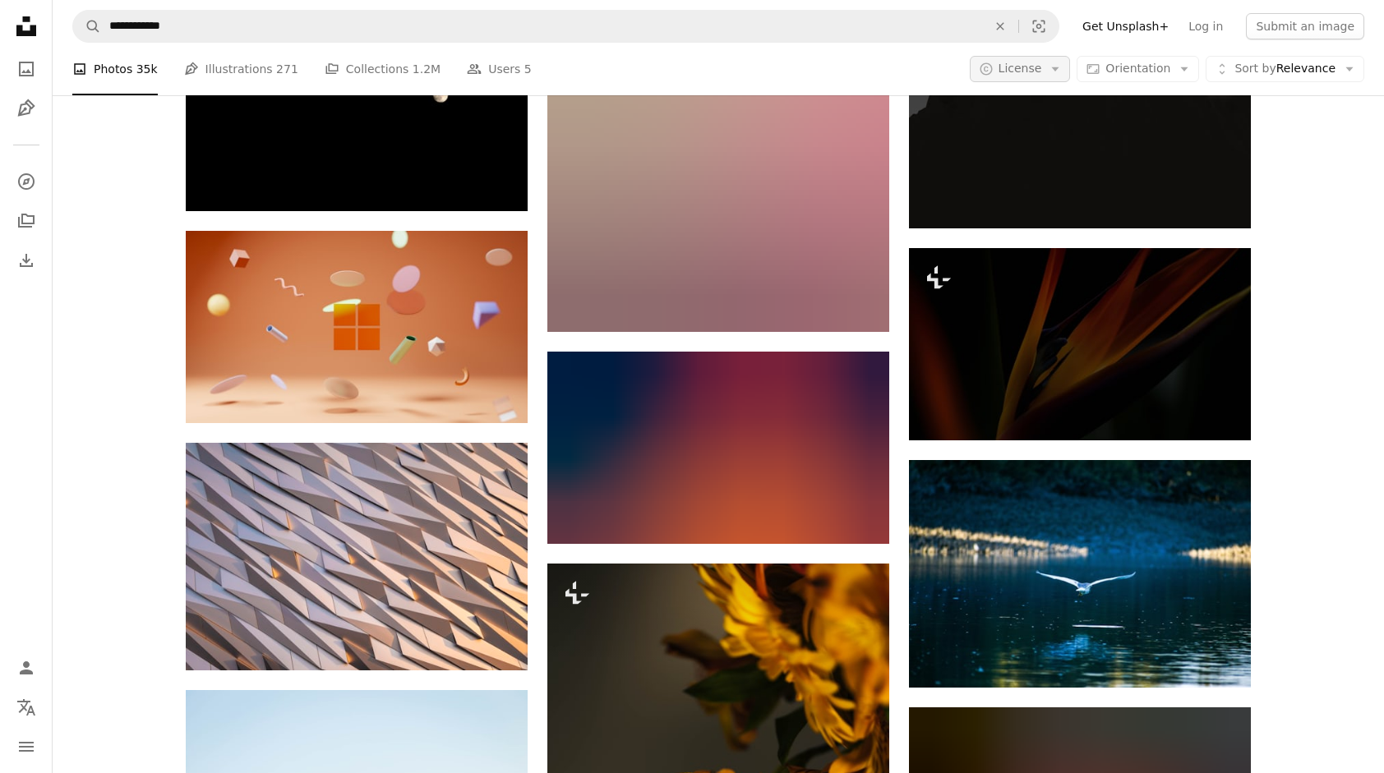
scroll to position [97632, 0]
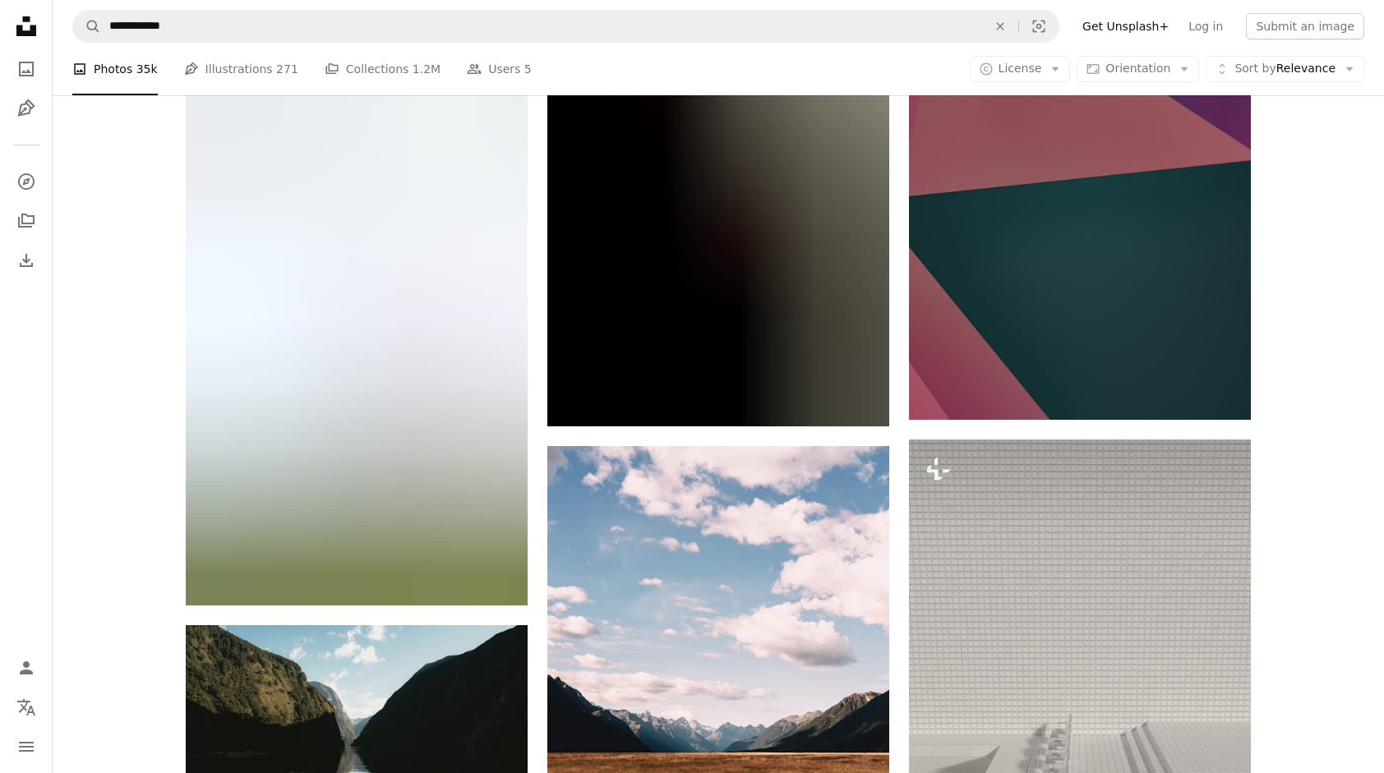
scroll to position [115468, 0]
